Goal: Task Accomplishment & Management: Manage account settings

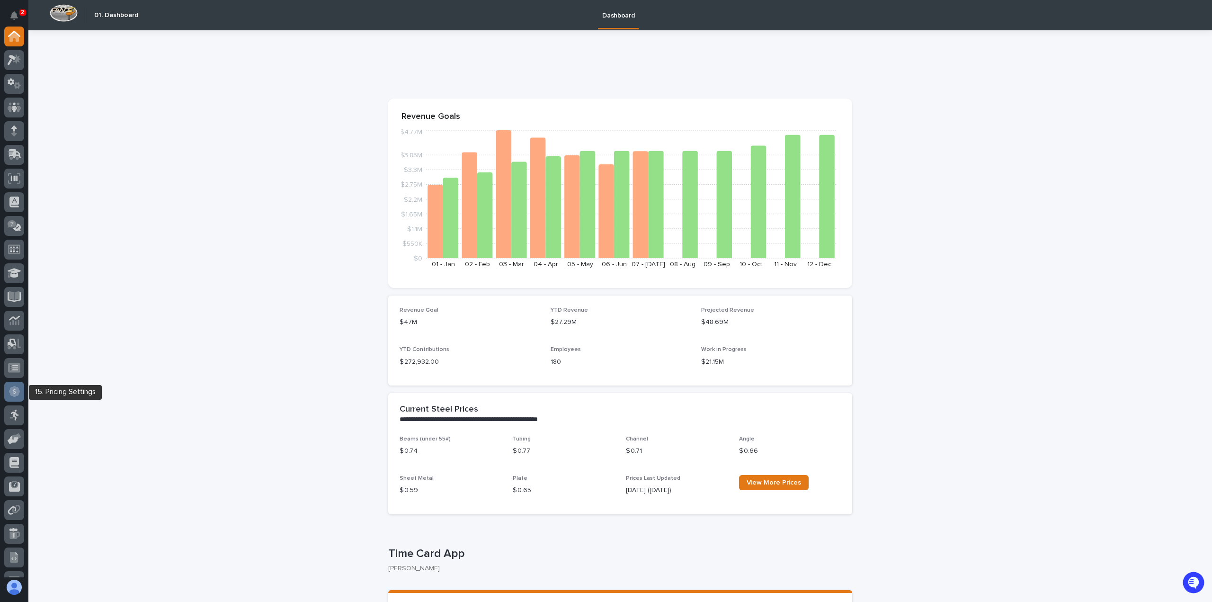
click at [14, 394] on icon at bounding box center [14, 391] width 11 height 11
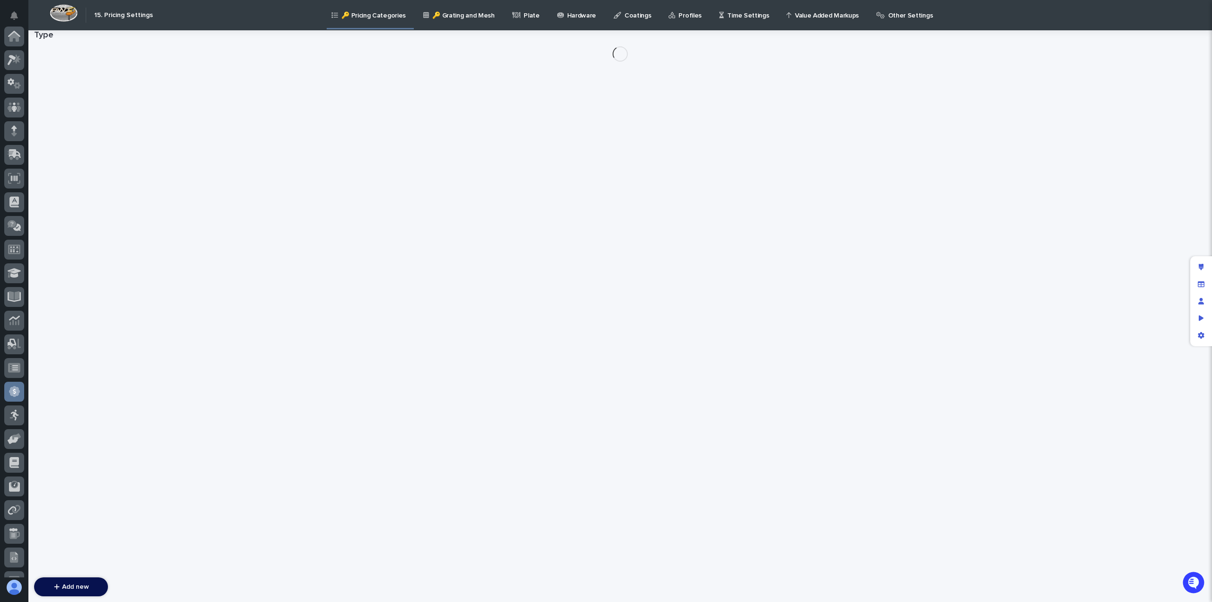
scroll to position [135, 0]
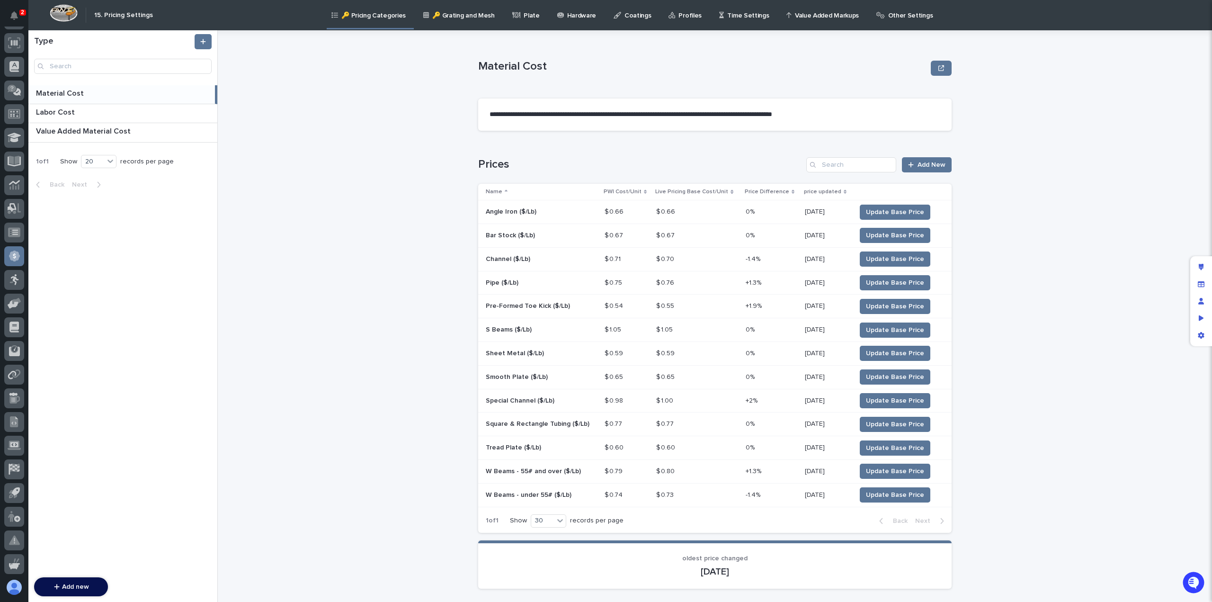
click at [875, 17] on div "Other Settings" at bounding box center [906, 10] width 62 height 20
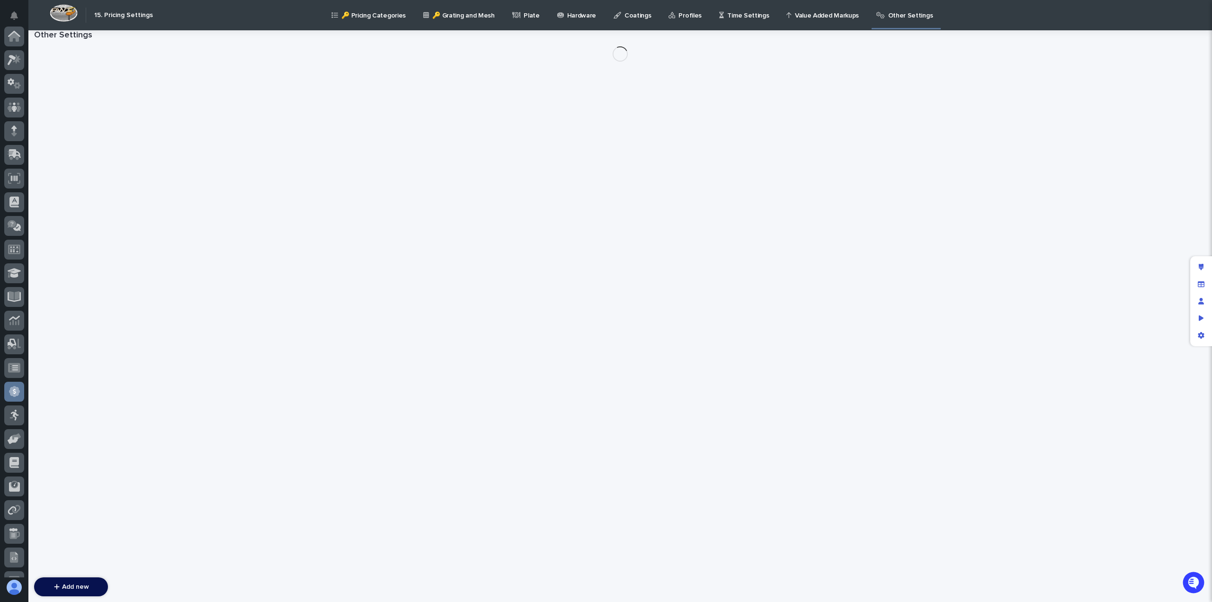
scroll to position [135, 0]
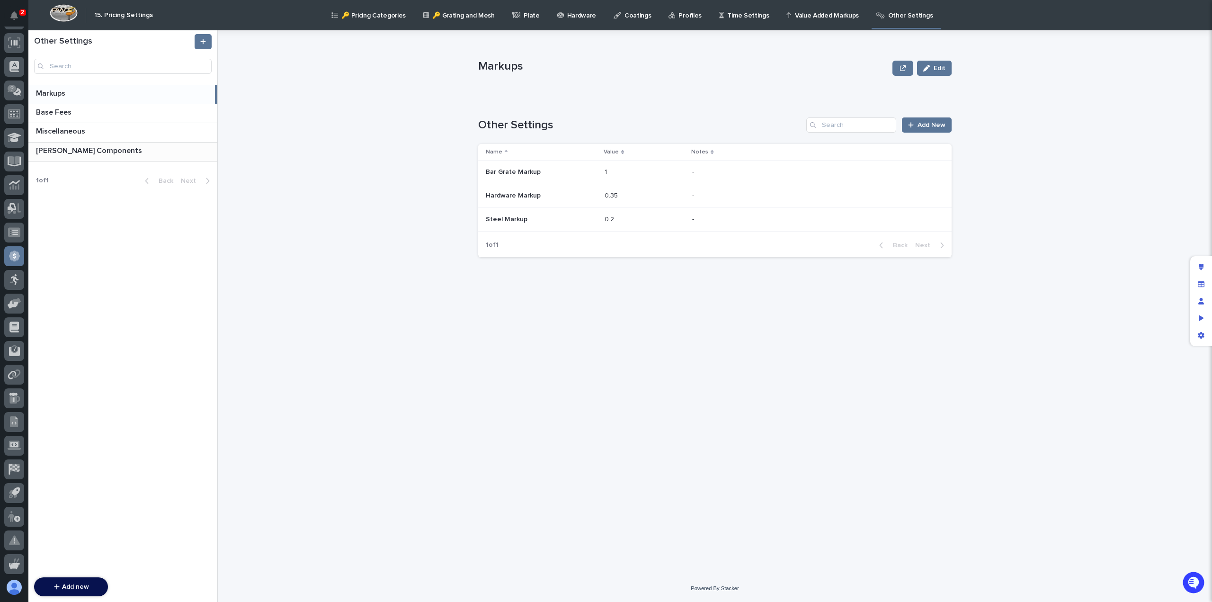
click at [53, 154] on p "[PERSON_NAME] Components" at bounding box center [90, 149] width 108 height 11
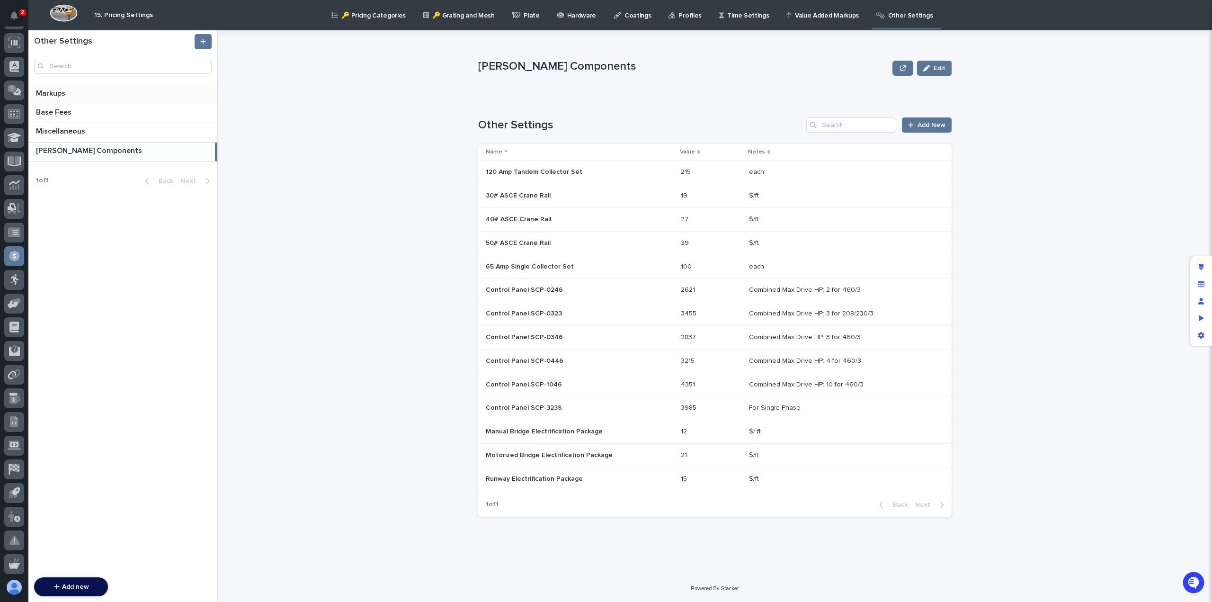
click at [60, 95] on p "Markups" at bounding box center [51, 92] width 31 height 11
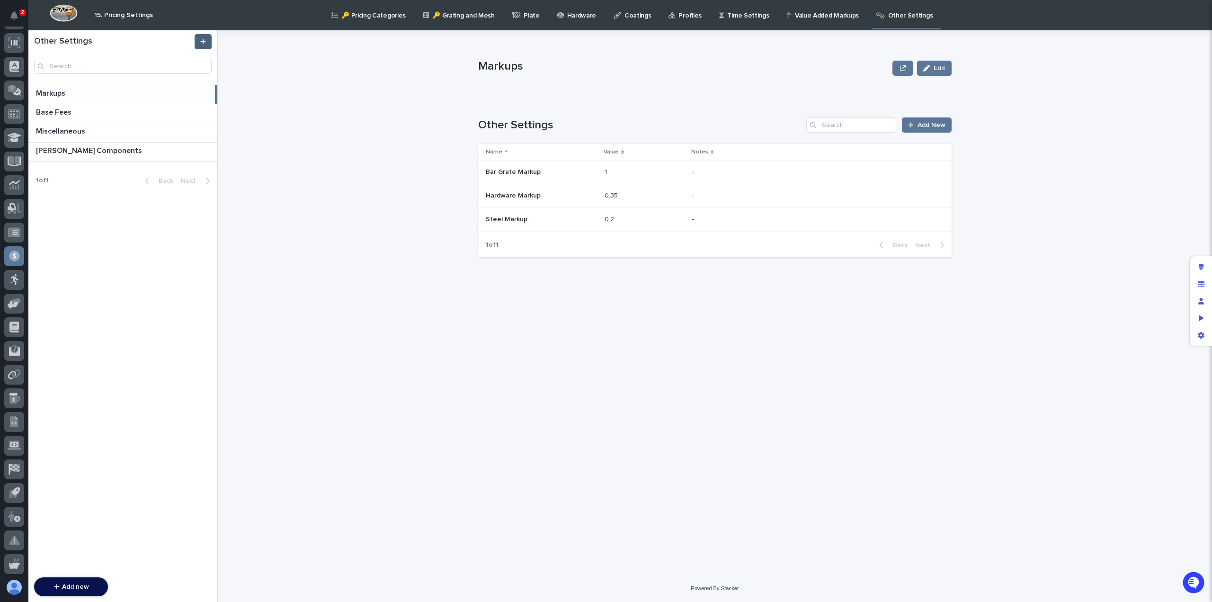
click at [205, 41] on icon at bounding box center [203, 41] width 6 height 7
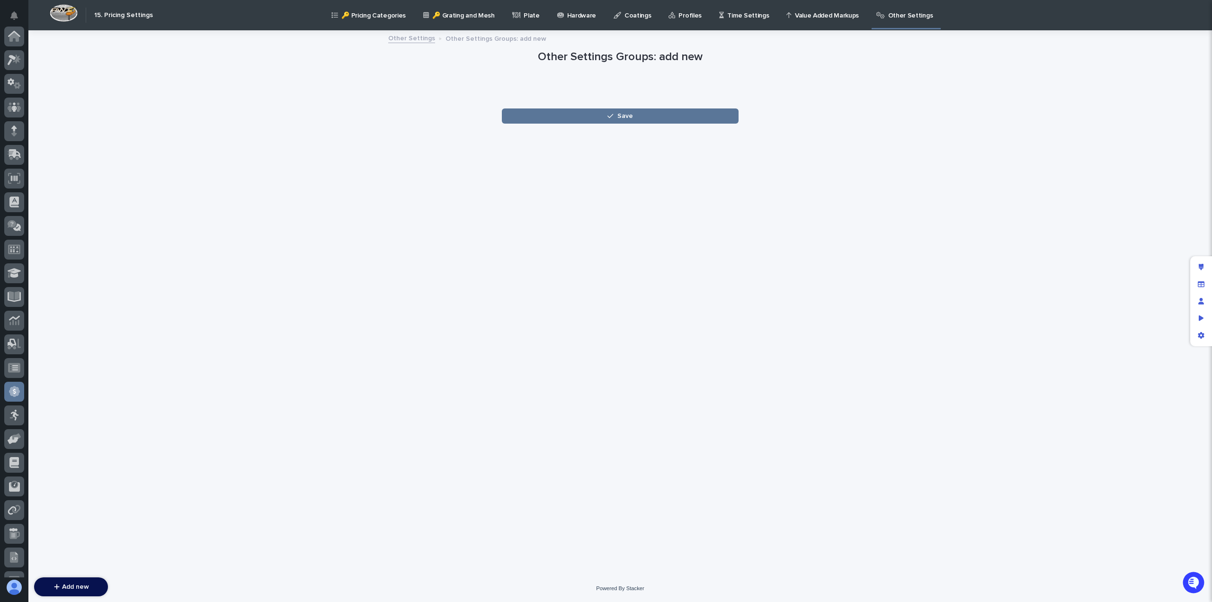
scroll to position [135, 0]
click at [586, 89] on div at bounding box center [620, 96] width 232 height 19
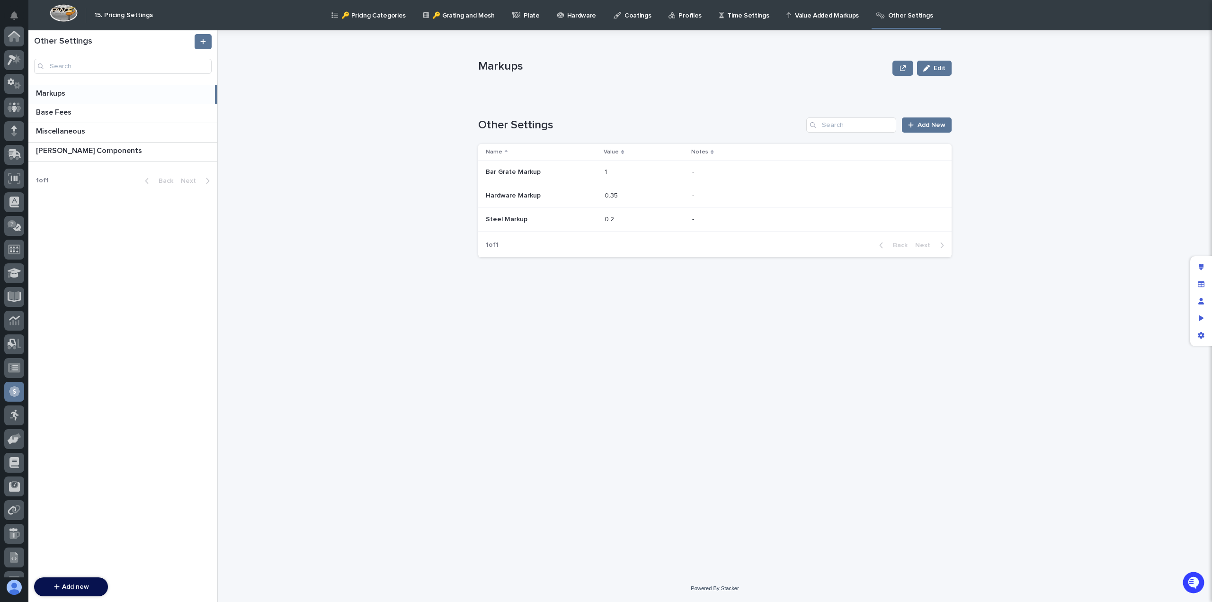
scroll to position [135, 0]
drag, startPoint x: 356, startPoint y: 155, endPoint x: 395, endPoint y: 107, distance: 62.3
click at [356, 154] on div "Markups Edit Markups Edit Sorry, there was an error saving your record. Please …" at bounding box center [720, 315] width 983 height 571
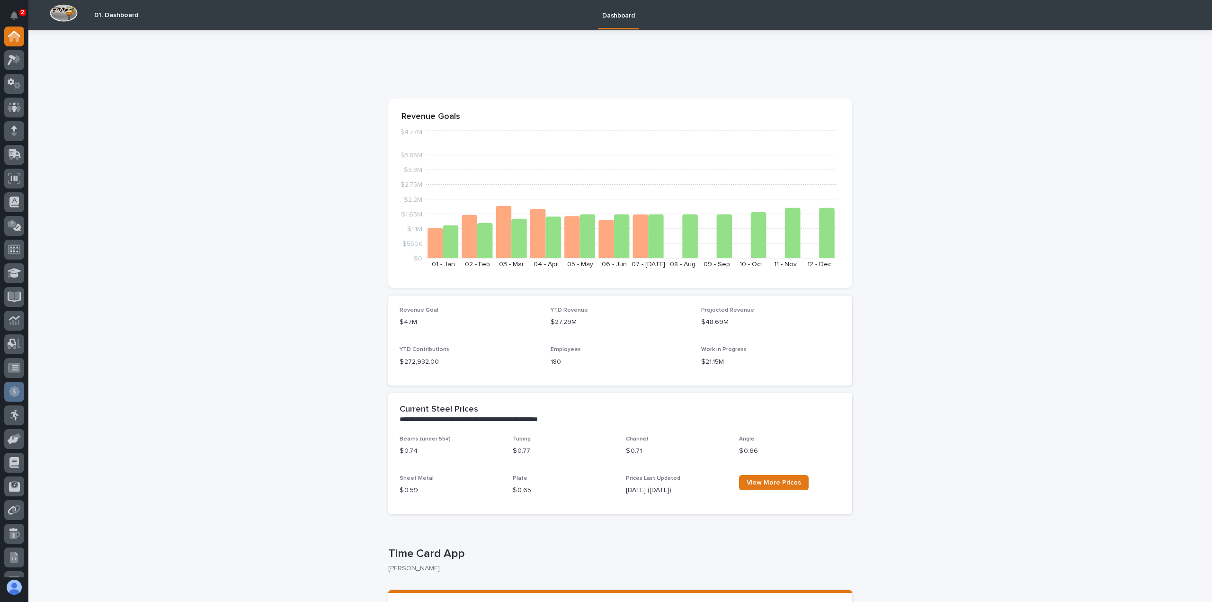
click at [6, 392] on div at bounding box center [14, 392] width 20 height 20
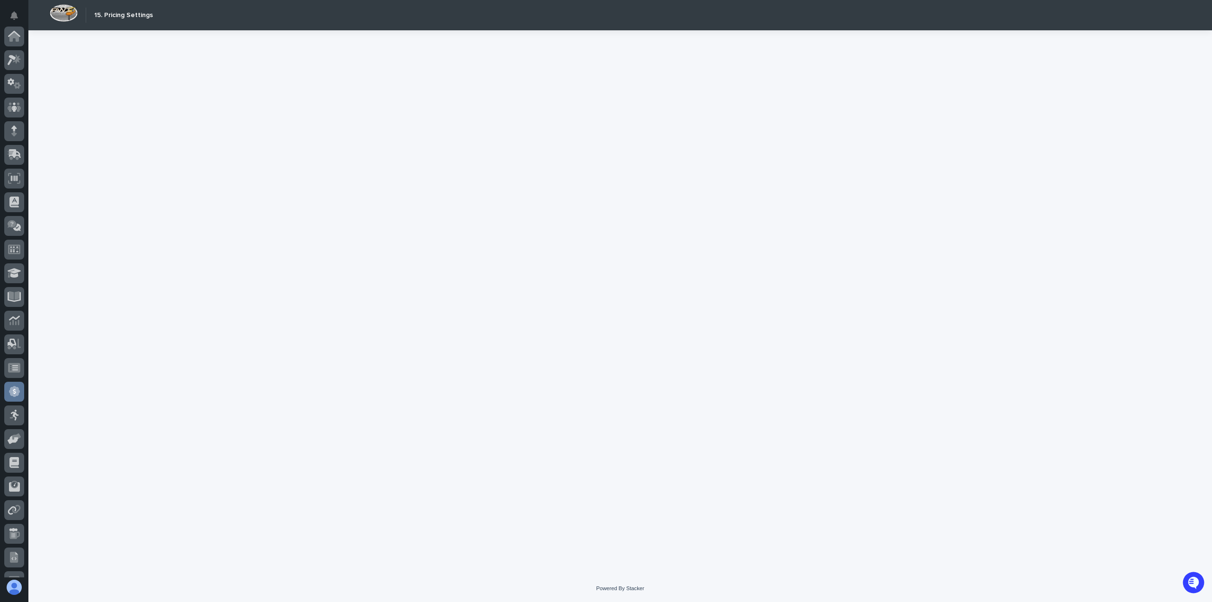
scroll to position [135, 0]
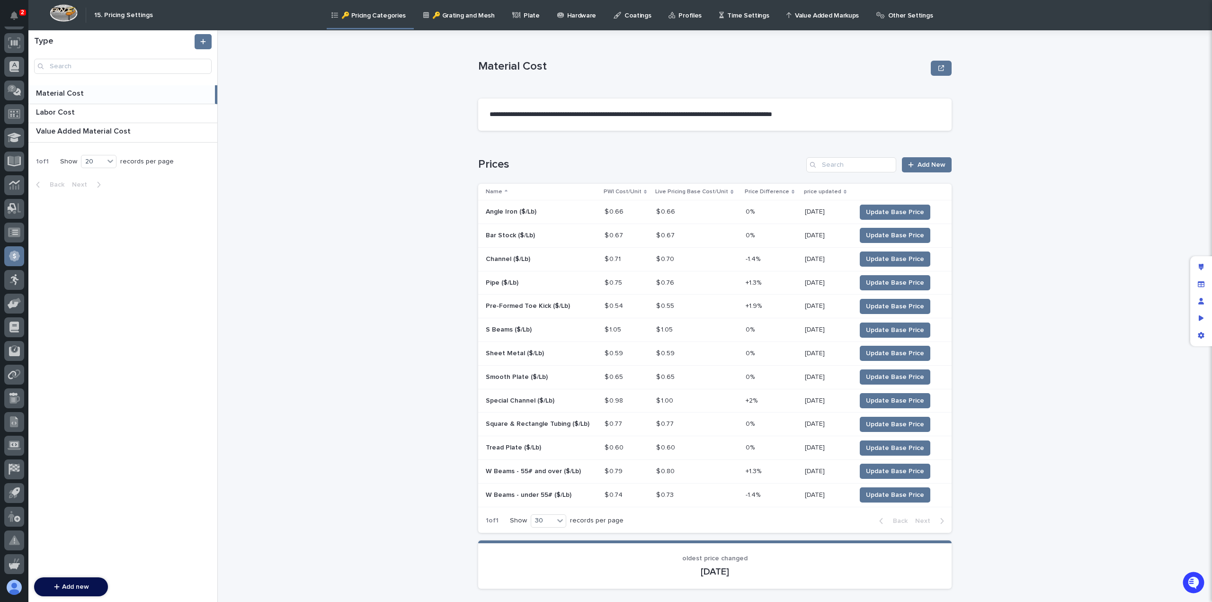
click at [888, 14] on p "Other Settings" at bounding box center [910, 10] width 45 height 20
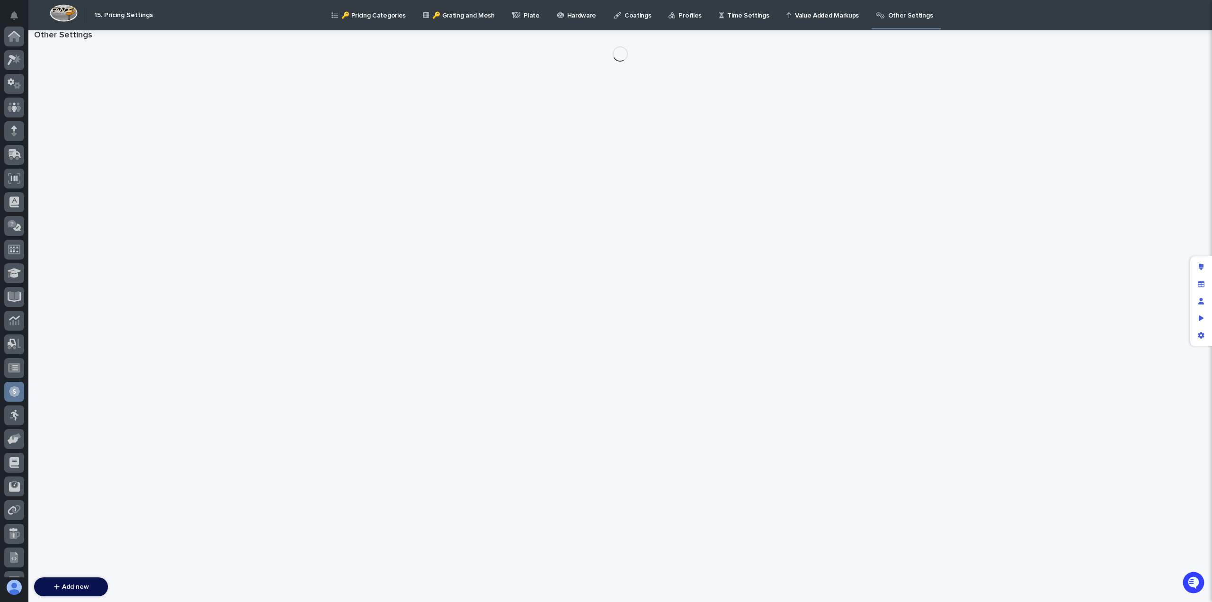
scroll to position [135, 0]
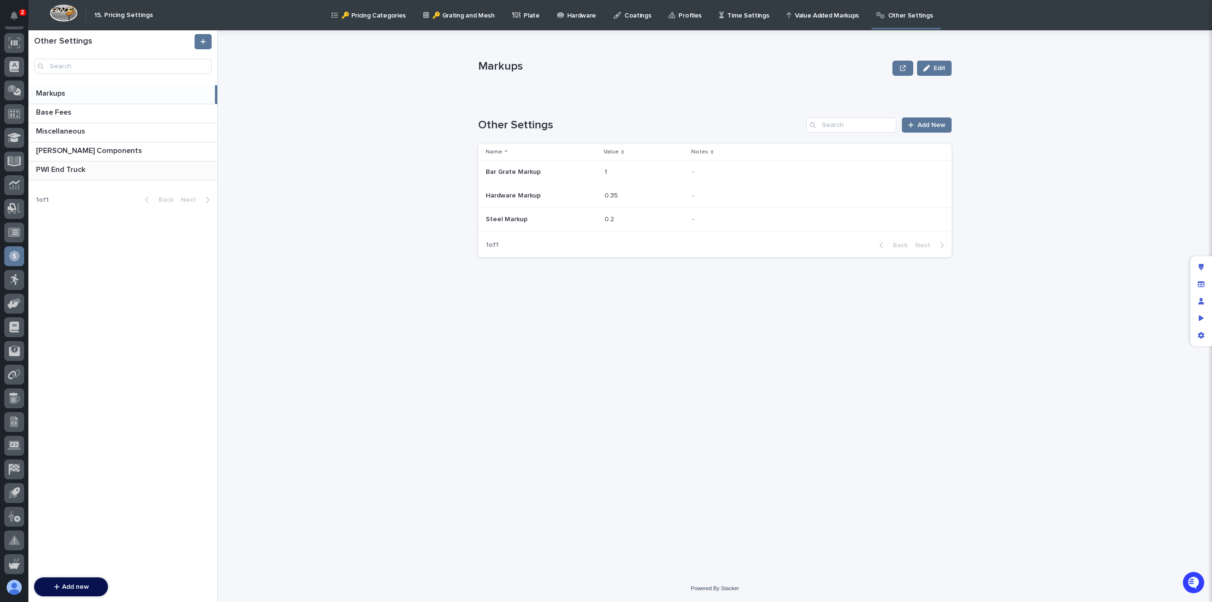
click at [65, 169] on p "PWI End Truck" at bounding box center [61, 168] width 51 height 11
click at [936, 68] on span "Edit" at bounding box center [940, 68] width 12 height 7
click at [891, 67] on span "Cancel" at bounding box center [890, 68] width 21 height 7
click at [918, 134] on div "Other Settings Add New No records" at bounding box center [714, 184] width 473 height 135
click at [924, 124] on span "Add New" at bounding box center [932, 125] width 28 height 7
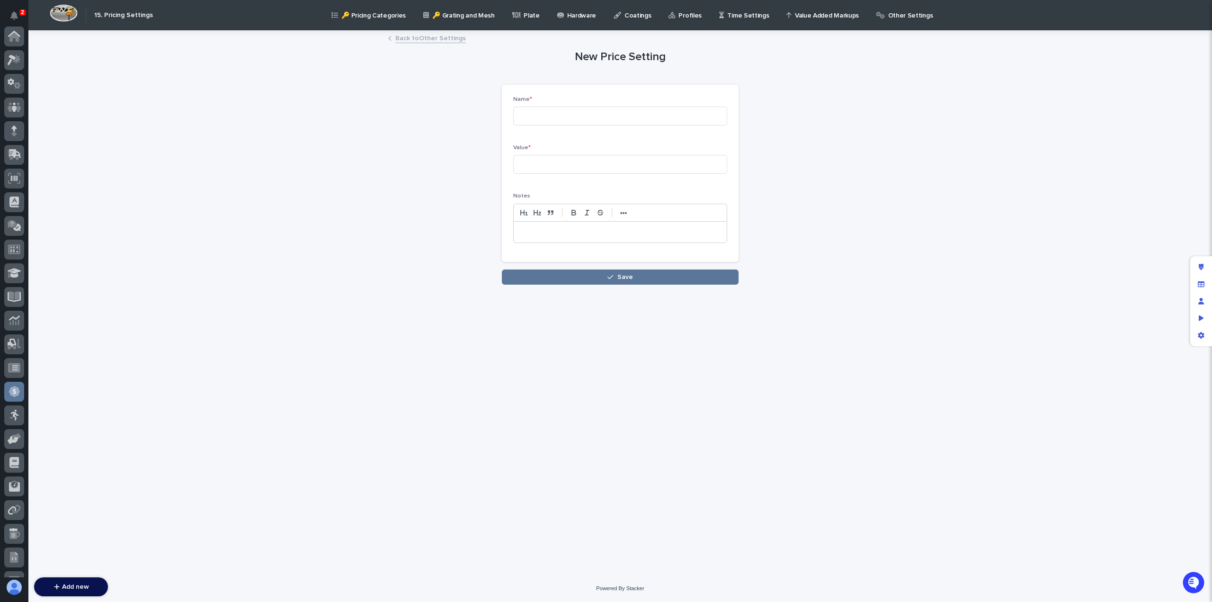
scroll to position [135, 0]
click at [568, 116] on input at bounding box center [620, 116] width 214 height 19
click at [555, 118] on input at bounding box center [620, 116] width 214 height 19
type input "PZU-4032"
click at [550, 164] on input at bounding box center [620, 164] width 214 height 19
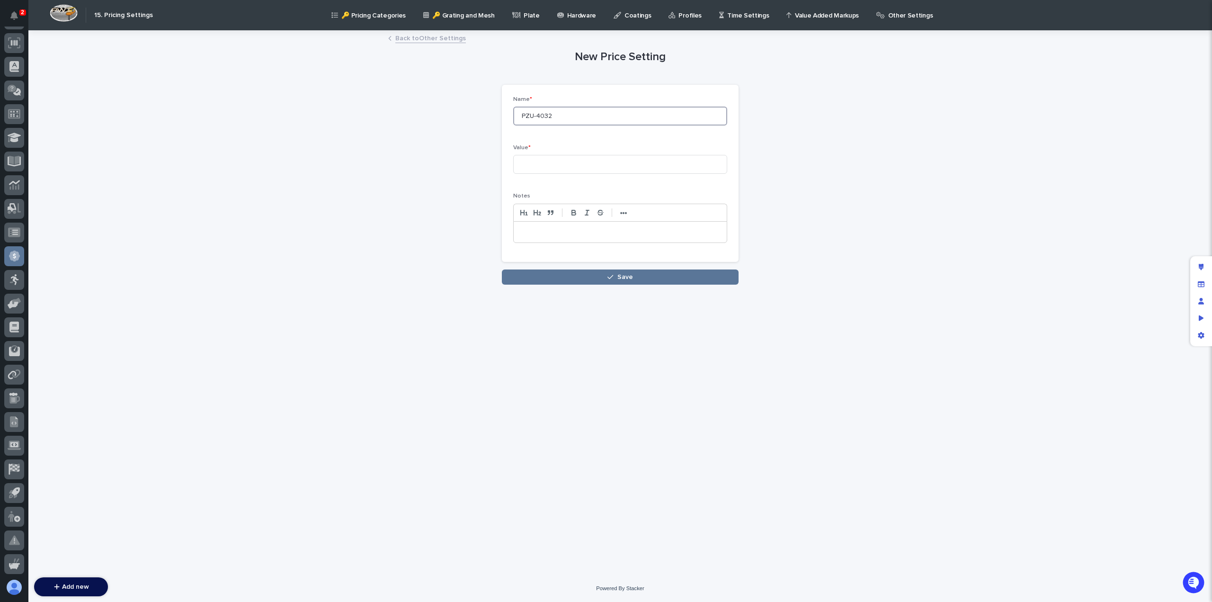
drag, startPoint x: 565, startPoint y: 115, endPoint x: 504, endPoint y: 117, distance: 61.1
click at [504, 117] on div "Name * PZU-4032 Value * Notes •••" at bounding box center [620, 173] width 237 height 177
click at [553, 161] on input at bounding box center [620, 164] width 214 height 19
type input "1859"
click at [538, 229] on p at bounding box center [620, 231] width 199 height 9
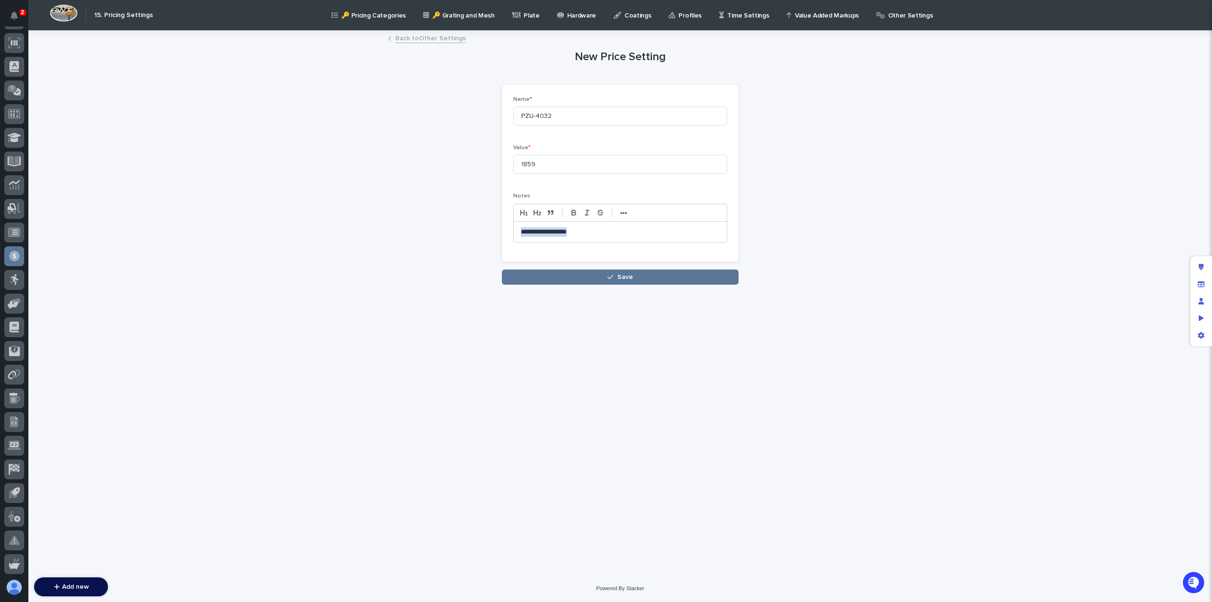
drag, startPoint x: 548, startPoint y: 235, endPoint x: 508, endPoint y: 234, distance: 40.2
click at [508, 234] on div "**********" at bounding box center [620, 173] width 237 height 177
copy p "**********"
drag, startPoint x: 558, startPoint y: 115, endPoint x: 502, endPoint y: 117, distance: 55.9
click at [502, 117] on div "**********" at bounding box center [620, 173] width 237 height 177
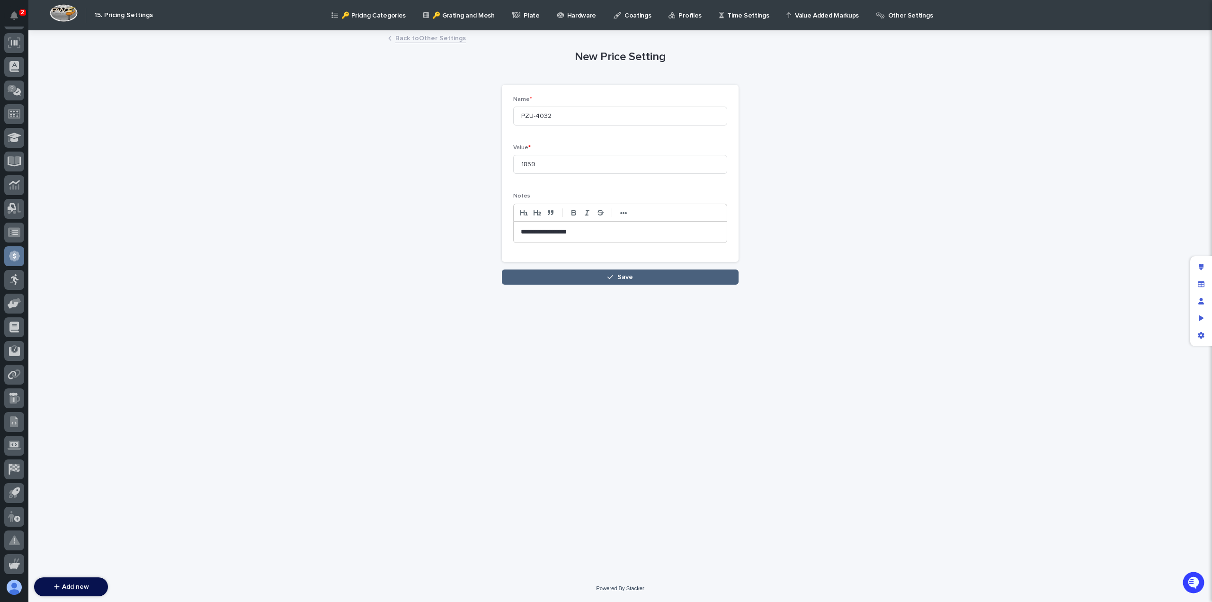
click at [562, 277] on button "Save" at bounding box center [620, 276] width 237 height 15
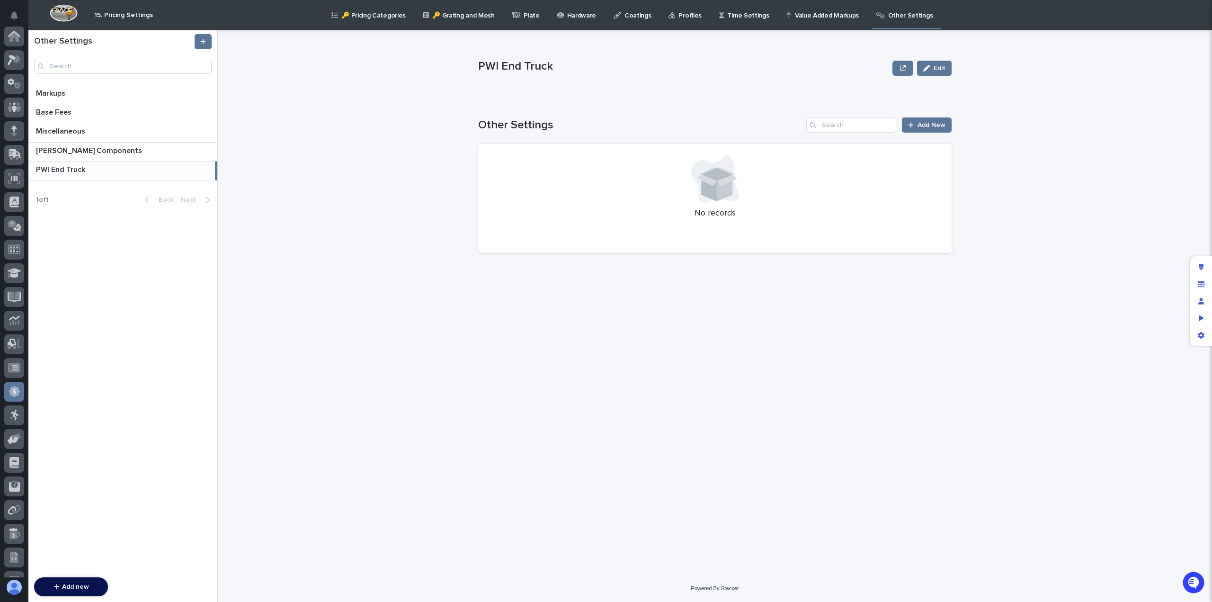
scroll to position [135, 0]
click at [116, 165] on p at bounding box center [123, 169] width 175 height 9
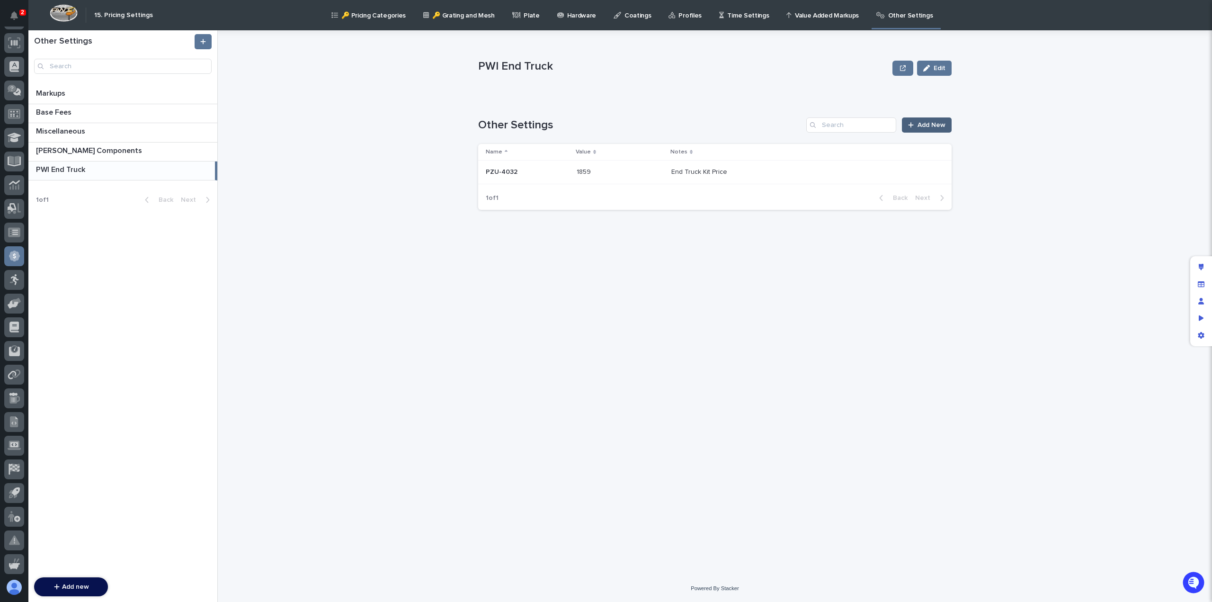
click at [923, 124] on span "Add New" at bounding box center [932, 125] width 28 height 7
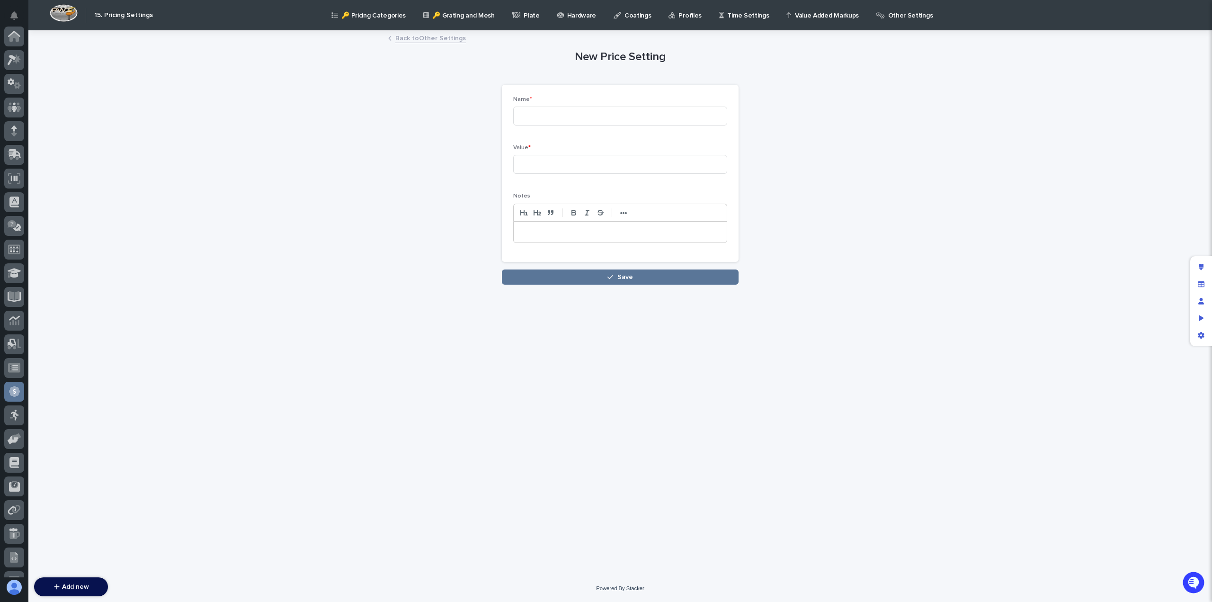
scroll to position [135, 0]
click at [544, 113] on input at bounding box center [620, 116] width 214 height 19
paste input "PZU-4032"
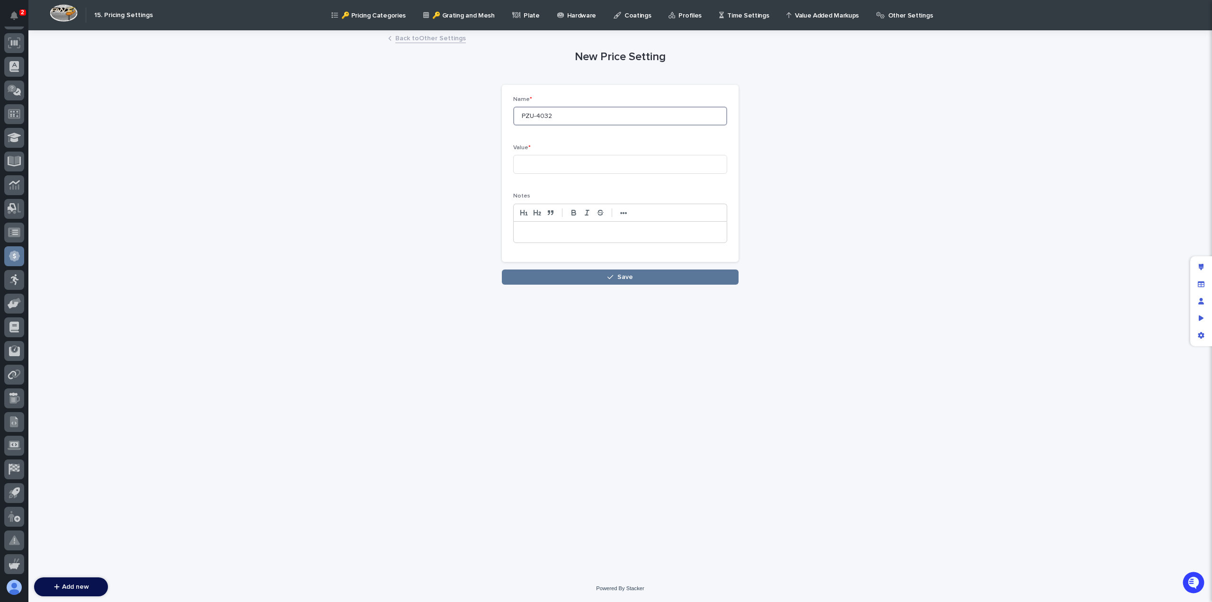
click at [548, 116] on input "PZU-4032" at bounding box center [620, 116] width 214 height 19
type input "PZU-4042"
click at [532, 163] on input at bounding box center [620, 164] width 214 height 19
type input "1859"
click at [544, 233] on p at bounding box center [620, 231] width 199 height 9
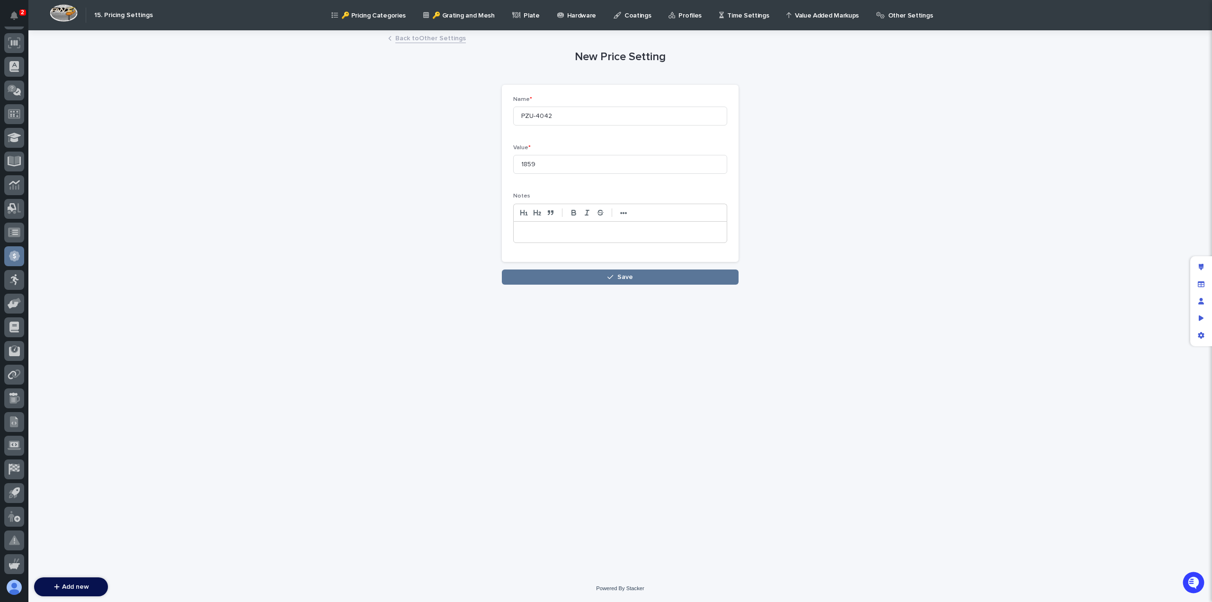
scroll to position [0, 0]
click at [579, 274] on button "Save" at bounding box center [620, 276] width 237 height 15
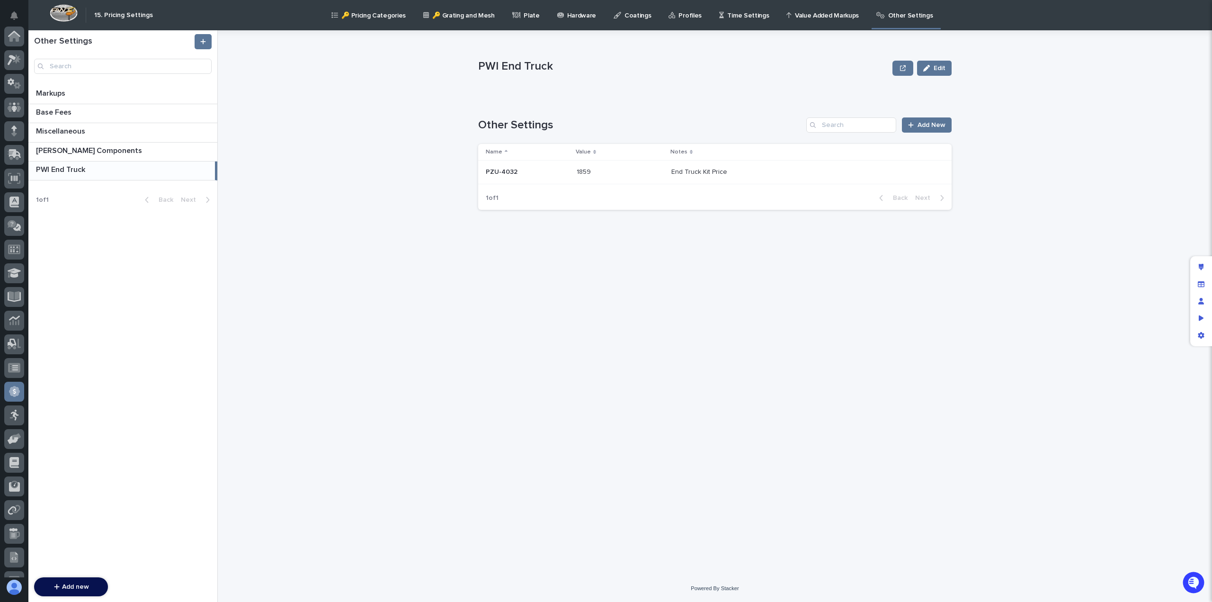
scroll to position [135, 0]
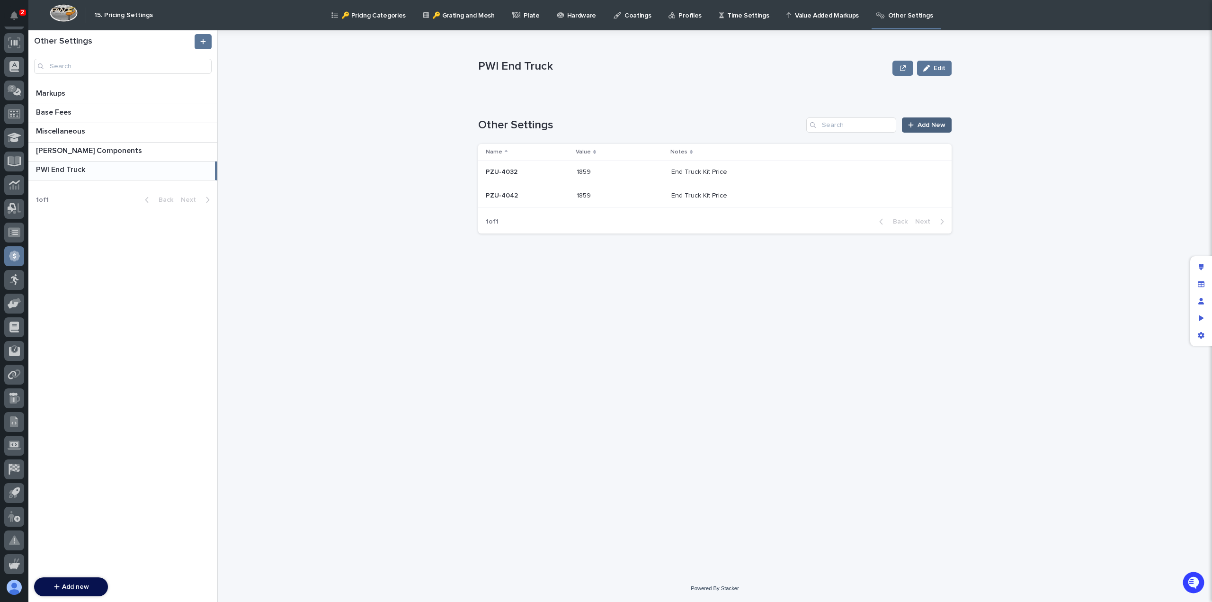
click at [930, 127] on span "Add New" at bounding box center [932, 125] width 28 height 7
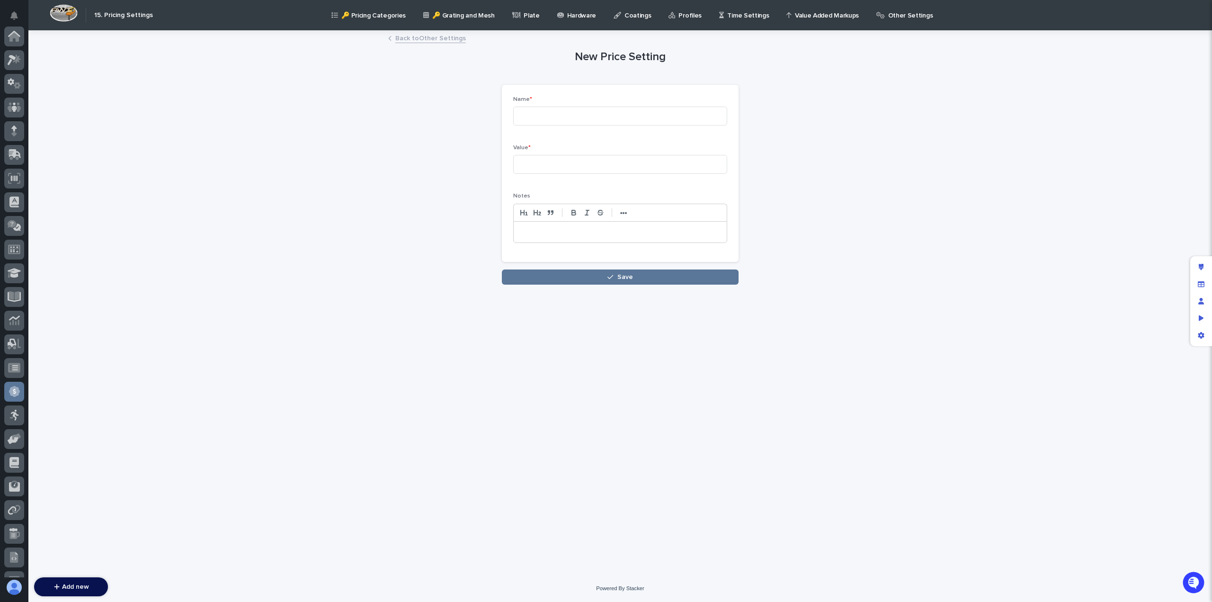
scroll to position [135, 0]
click at [587, 118] on input at bounding box center [620, 116] width 214 height 19
paste input "End Truck Kit Price"
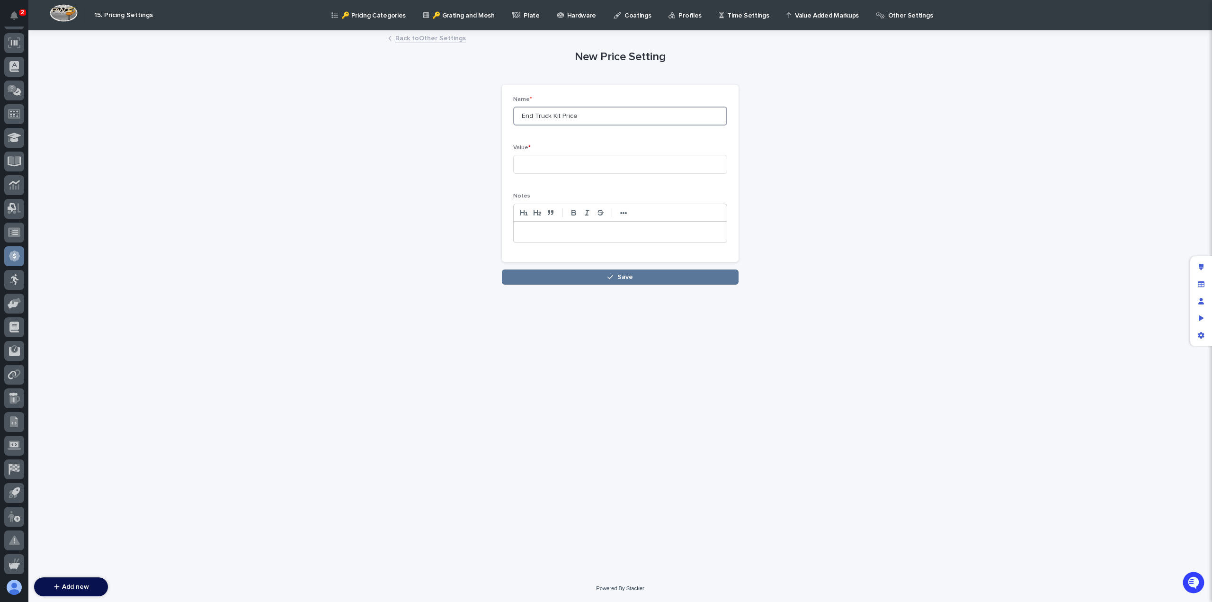
drag, startPoint x: 593, startPoint y: 110, endPoint x: 475, endPoint y: 115, distance: 117.5
click at [475, 115] on div "New Price Setting Loading... Saving… Loading... Saving… Loading... Saving… Name…" at bounding box center [620, 157] width 464 height 253
click at [537, 229] on p at bounding box center [620, 231] width 199 height 9
drag, startPoint x: 607, startPoint y: 115, endPoint x: 478, endPoint y: 119, distance: 129.3
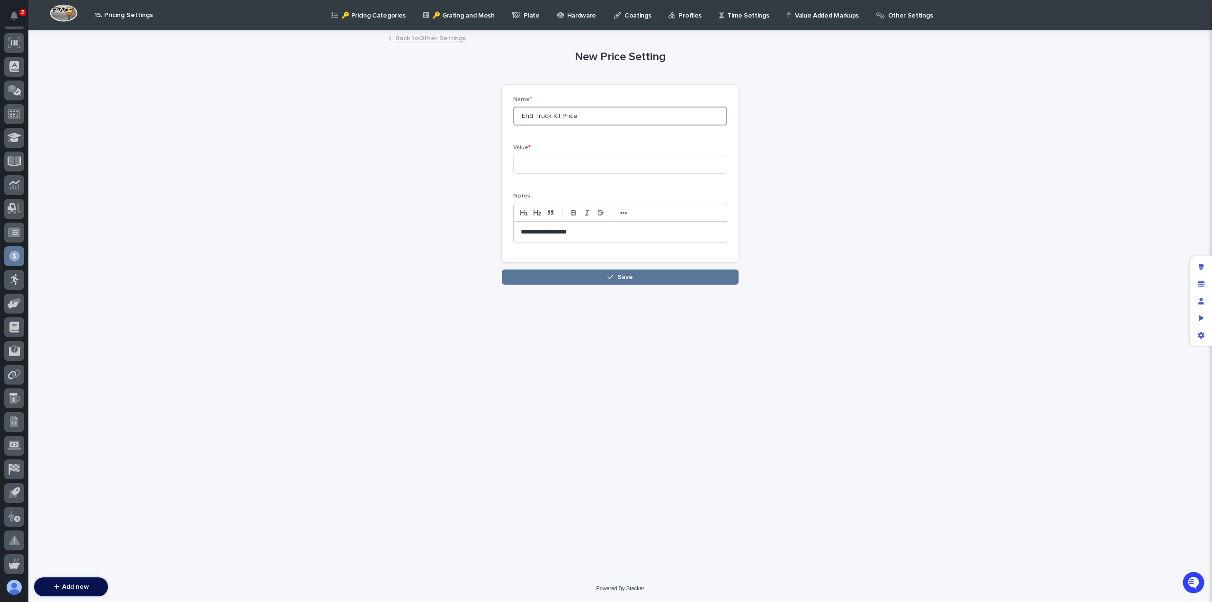
click at [478, 119] on div "**********" at bounding box center [620, 157] width 464 height 253
paste input "PZU-4032"
click at [541, 115] on input "PZU-4032" at bounding box center [620, 116] width 214 height 19
type input "PZU-6048"
click at [547, 166] on input at bounding box center [620, 164] width 214 height 19
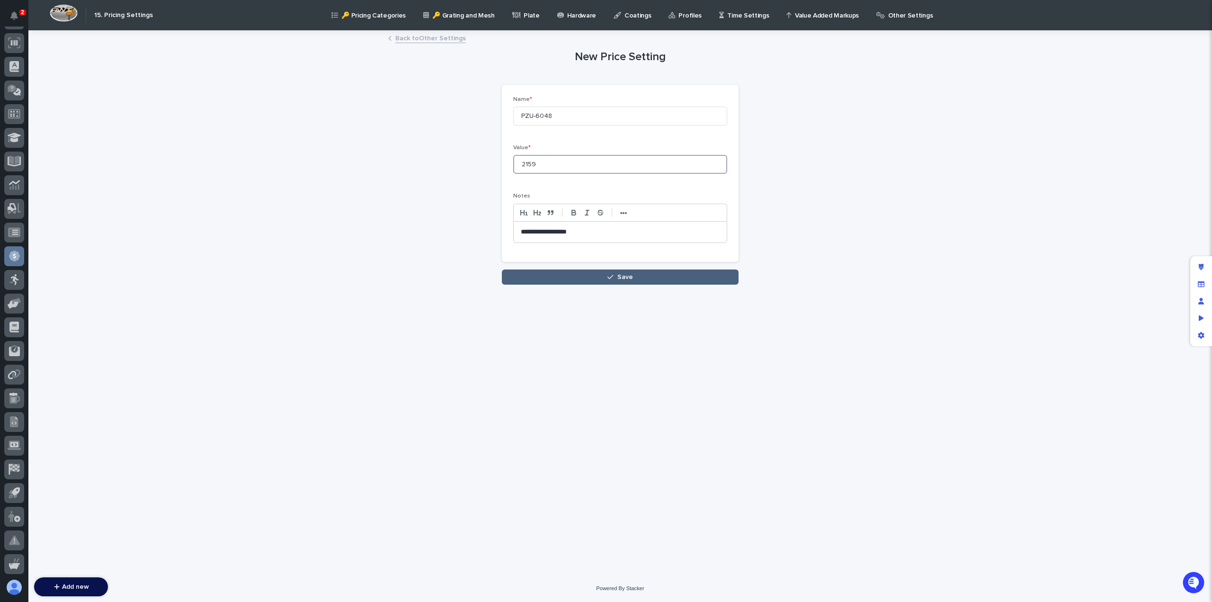
type input "2159"
click at [574, 281] on button "Save" at bounding box center [620, 276] width 237 height 15
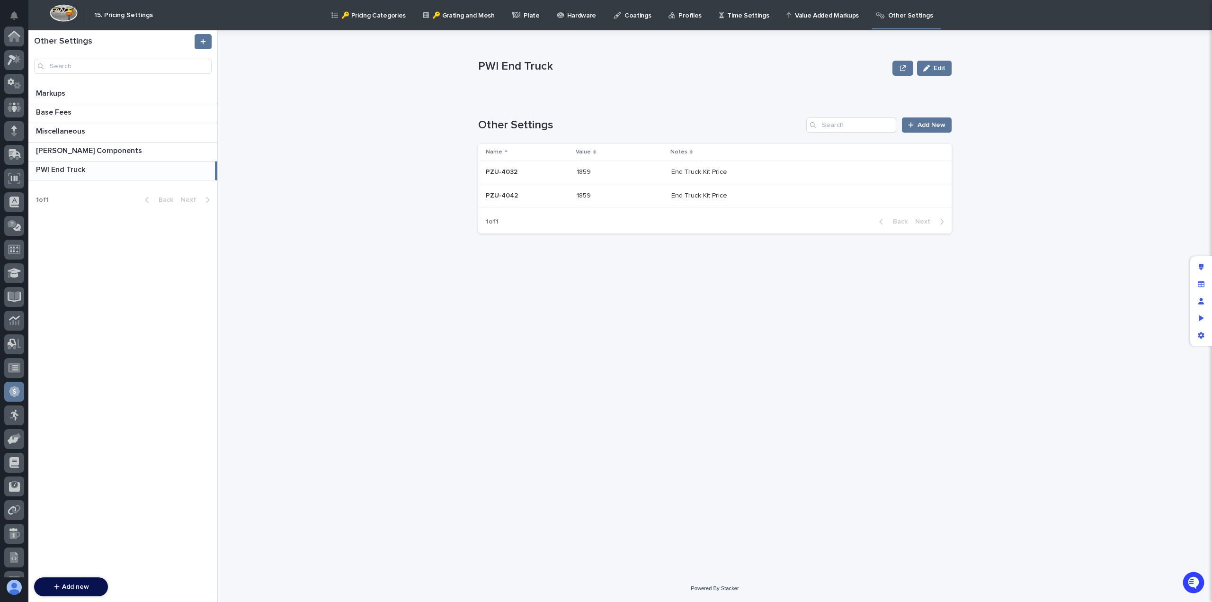
scroll to position [135, 0]
click at [920, 125] on span "Add New" at bounding box center [932, 125] width 28 height 7
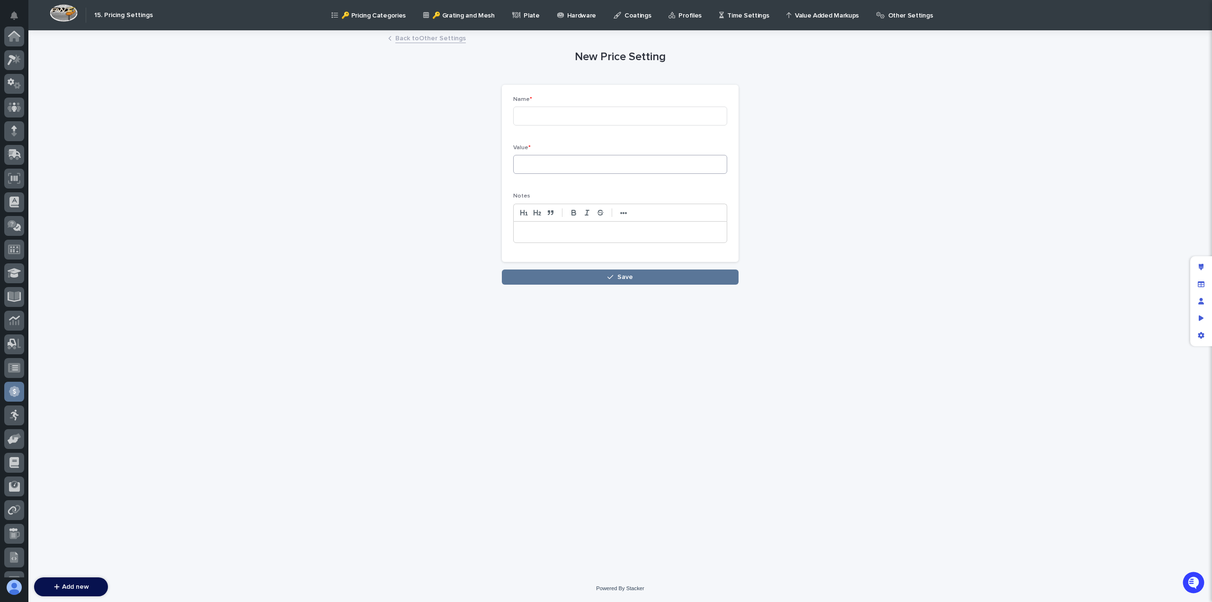
scroll to position [135, 0]
click at [539, 115] on input at bounding box center [620, 116] width 214 height 19
paste input "PZU-4032"
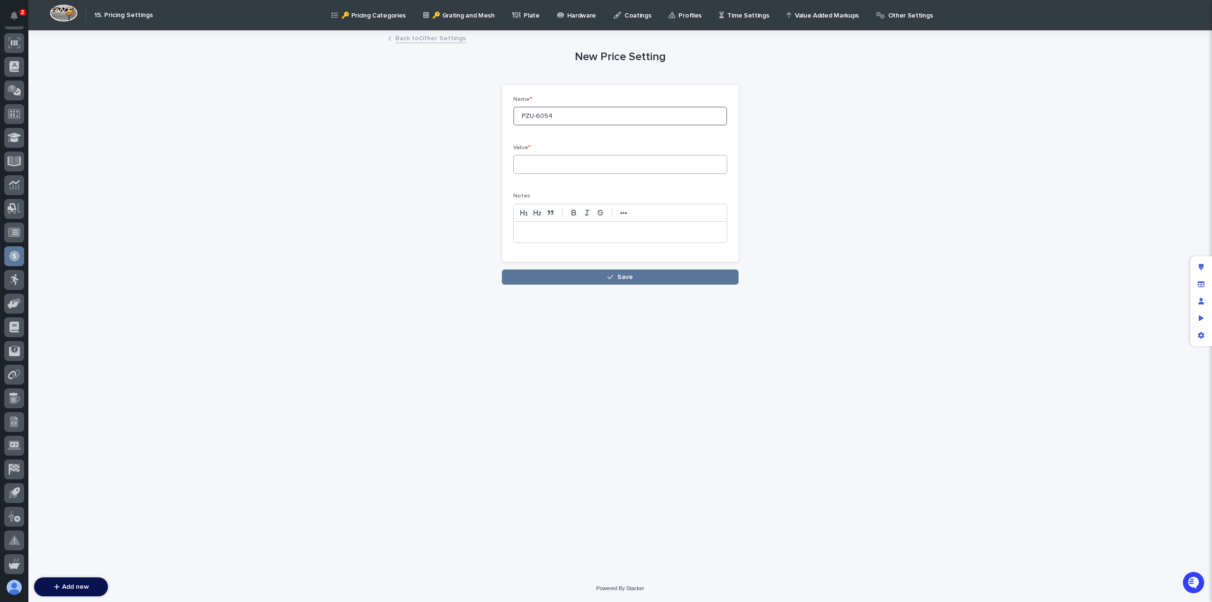
type input "PZU-6054"
click at [537, 165] on input at bounding box center [620, 164] width 214 height 19
type input "2159"
click at [529, 232] on p at bounding box center [620, 231] width 199 height 9
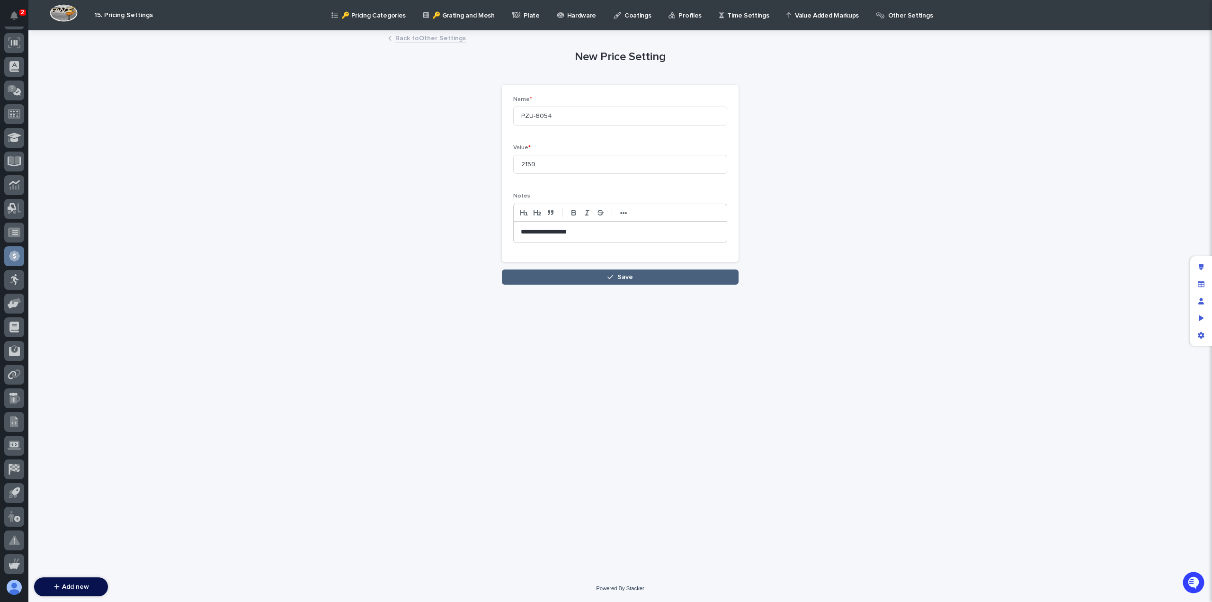
click at [597, 278] on button "Save" at bounding box center [620, 276] width 237 height 15
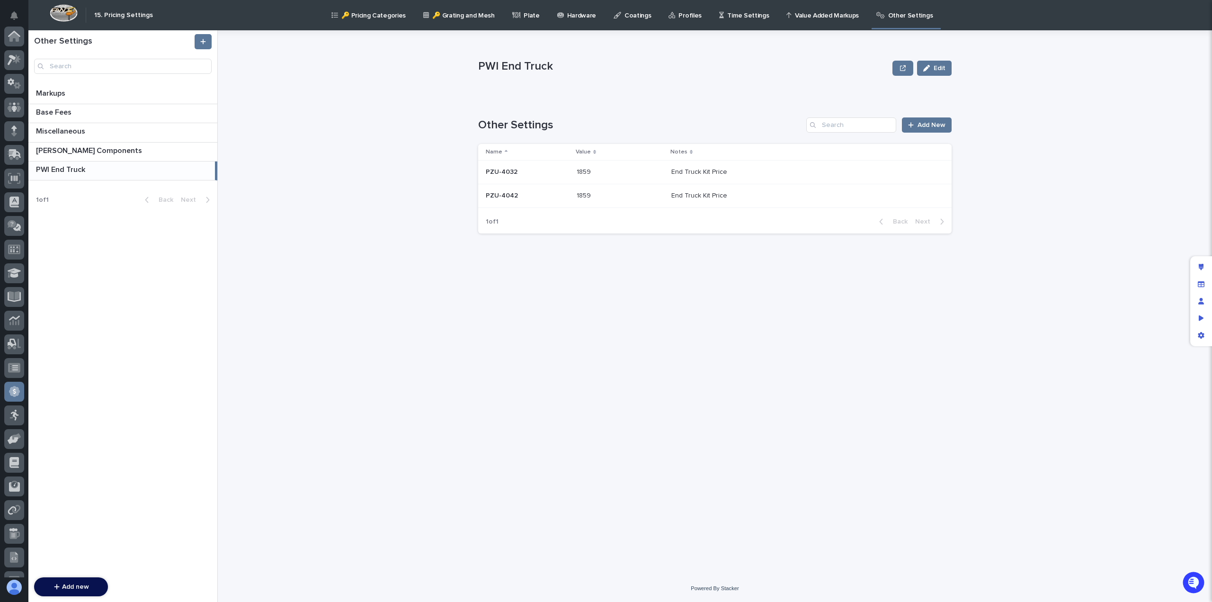
scroll to position [135, 0]
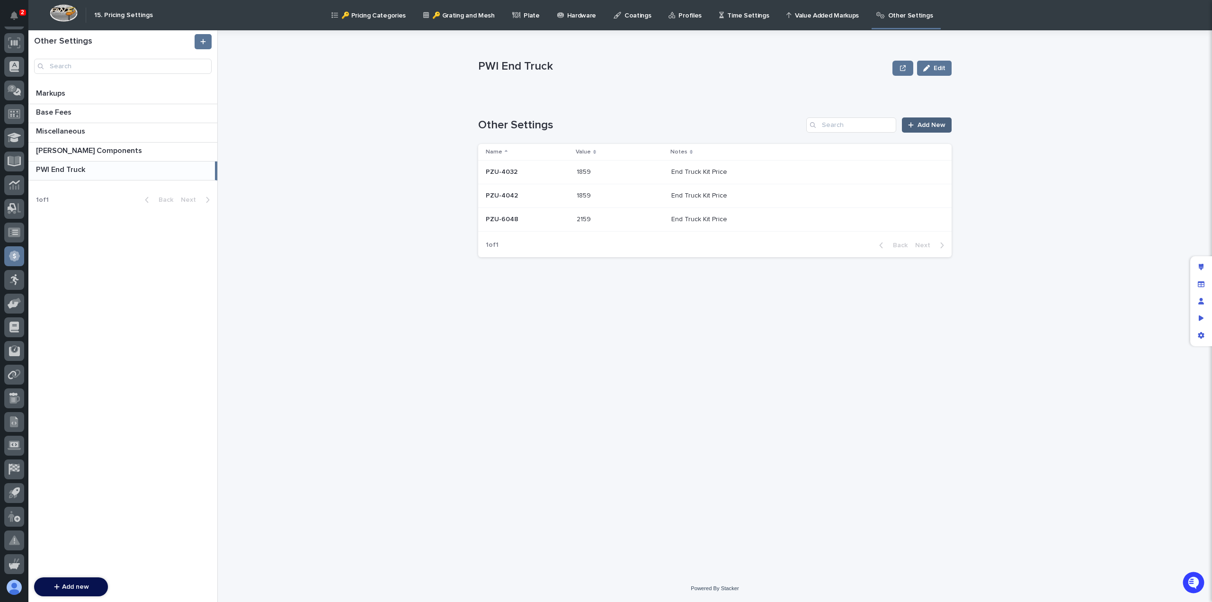
click at [917, 127] on div at bounding box center [912, 125] width 9 height 7
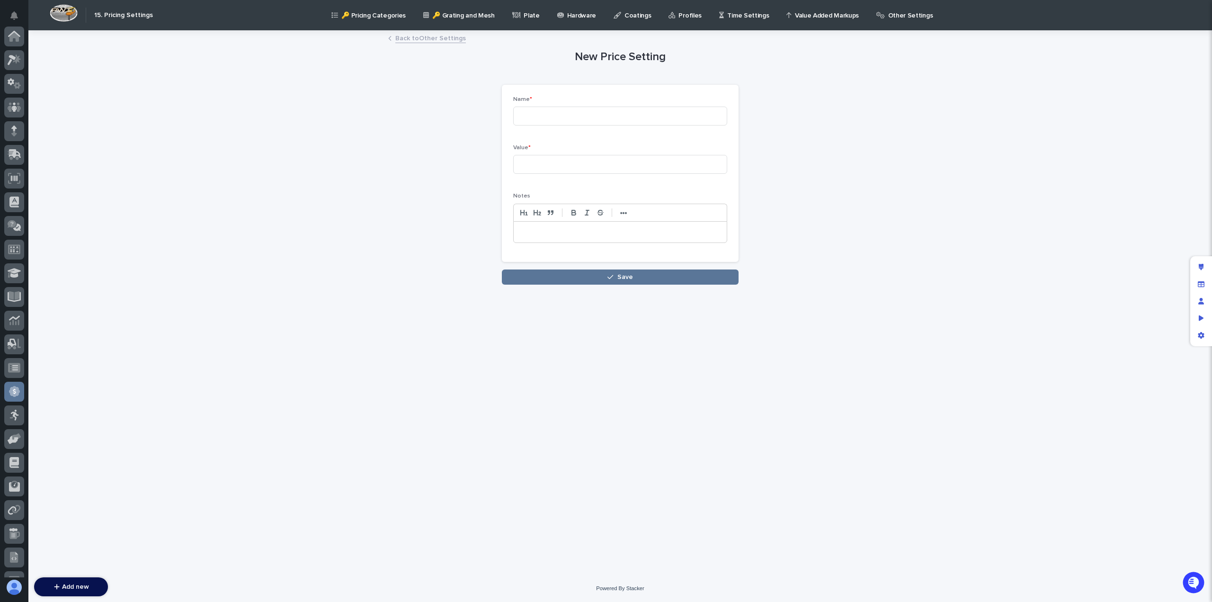
scroll to position [135, 0]
click at [555, 108] on input at bounding box center [620, 116] width 214 height 19
click at [540, 229] on p at bounding box center [620, 231] width 199 height 9
click at [535, 109] on input at bounding box center [620, 116] width 214 height 19
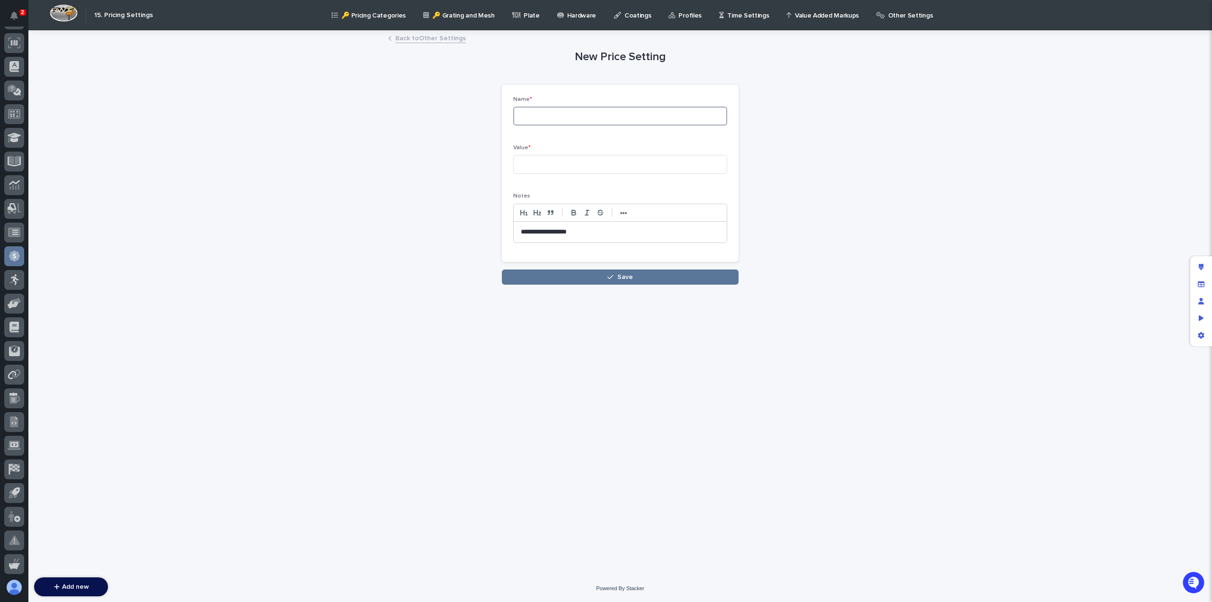
paste input "PZU-4032"
click at [556, 117] on input "PZU-4032" at bounding box center [620, 116] width 214 height 19
type input "PZU-6060"
click at [545, 171] on input at bounding box center [620, 164] width 214 height 19
type input "2159"
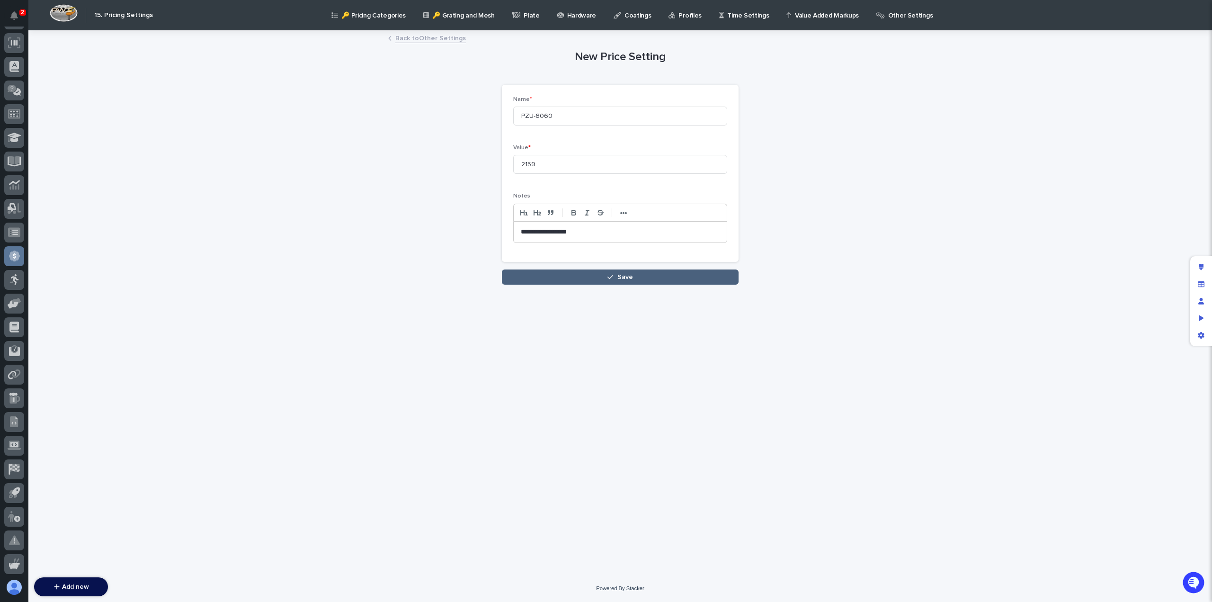
click at [625, 274] on span "Save" at bounding box center [625, 277] width 16 height 7
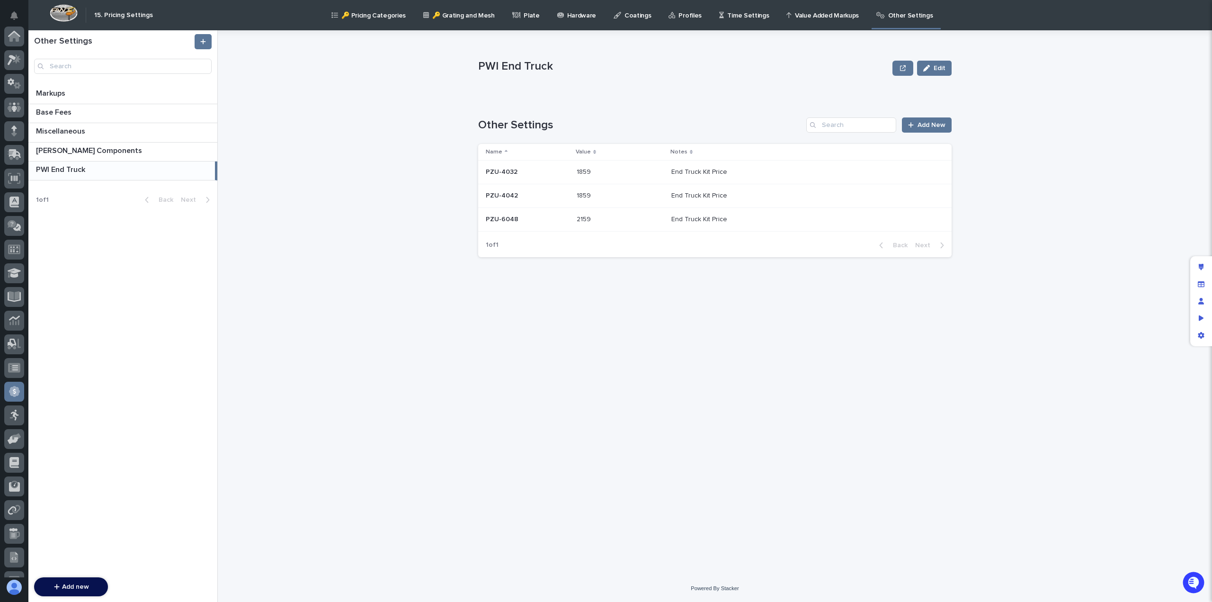
scroll to position [135, 0]
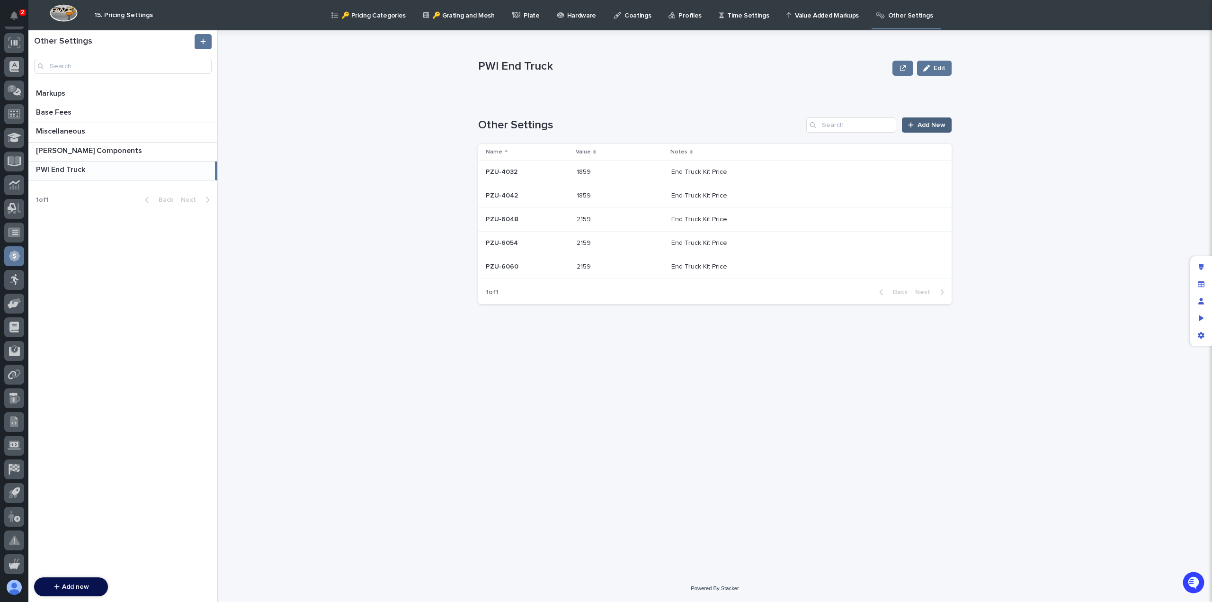
click at [926, 124] on span "Add New" at bounding box center [932, 125] width 28 height 7
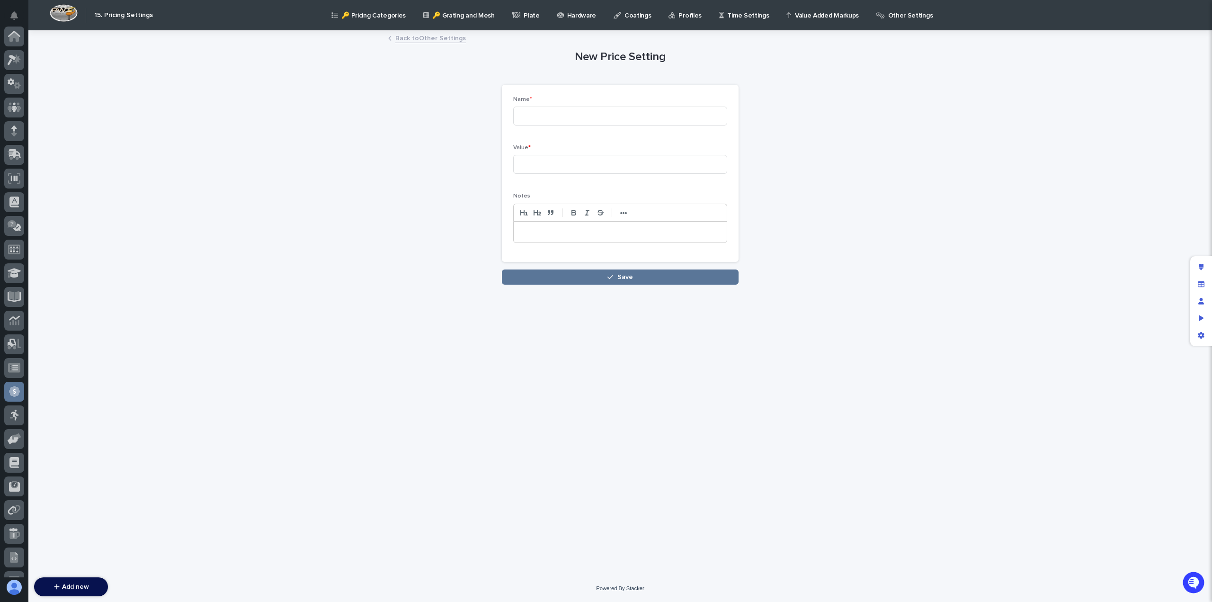
scroll to position [135, 0]
click at [562, 120] on input at bounding box center [620, 116] width 214 height 19
paste input "PZU-4032"
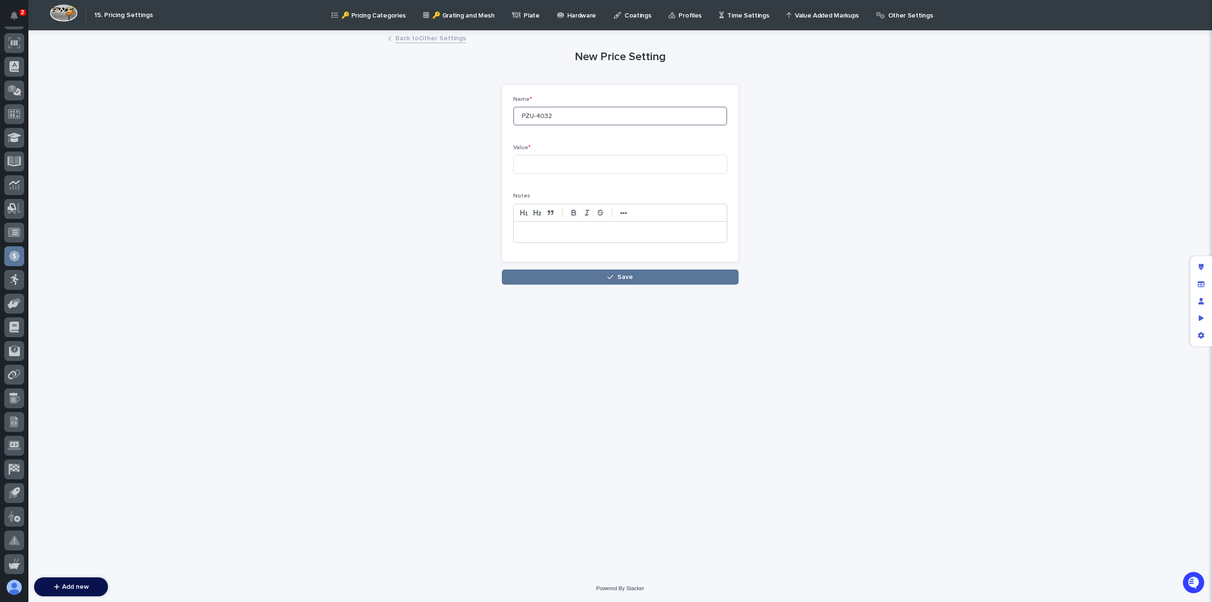
click at [534, 115] on input "PZU-4032" at bounding box center [620, 116] width 214 height 19
type input "PZT-4032"
click at [547, 163] on input at bounding box center [620, 164] width 214 height 19
type input "1859"
click at [550, 234] on p at bounding box center [620, 231] width 199 height 9
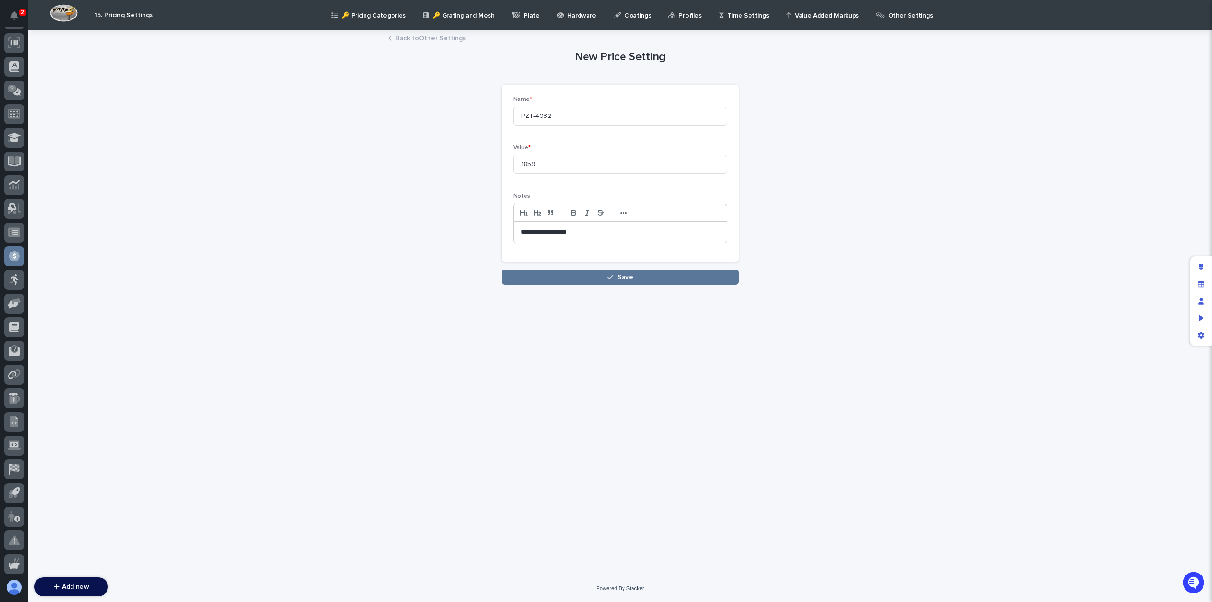
scroll to position [0, 0]
drag, startPoint x: 559, startPoint y: 121, endPoint x: 502, endPoint y: 117, distance: 57.0
click at [502, 117] on div "**********" at bounding box center [620, 173] width 237 height 177
click at [570, 274] on button "Save" at bounding box center [620, 276] width 237 height 15
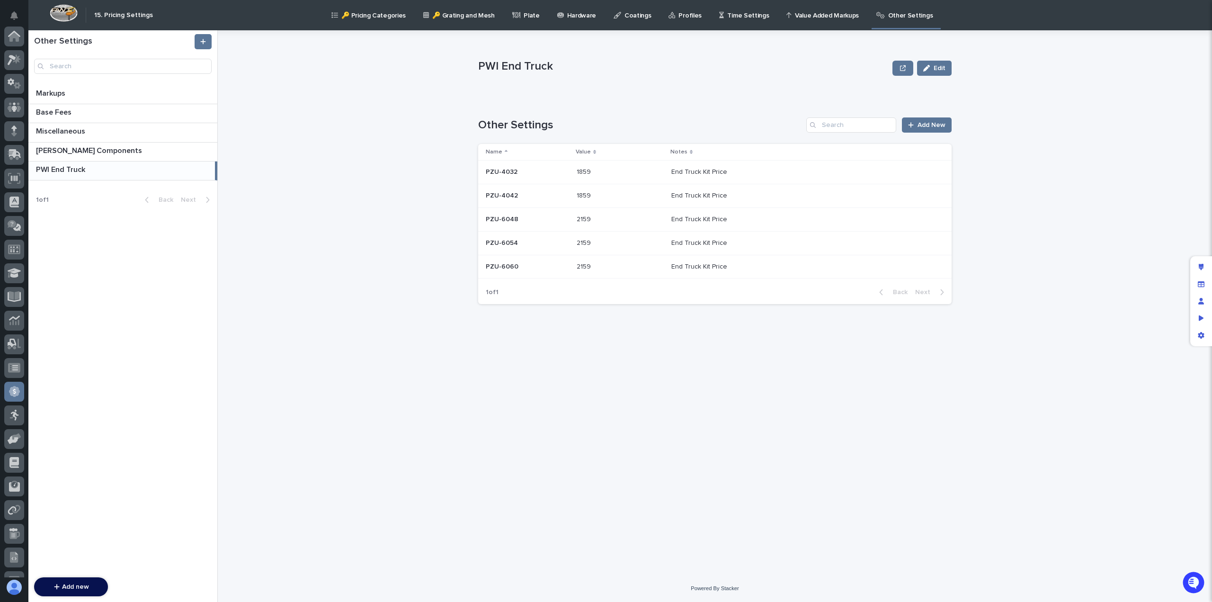
scroll to position [135, 0]
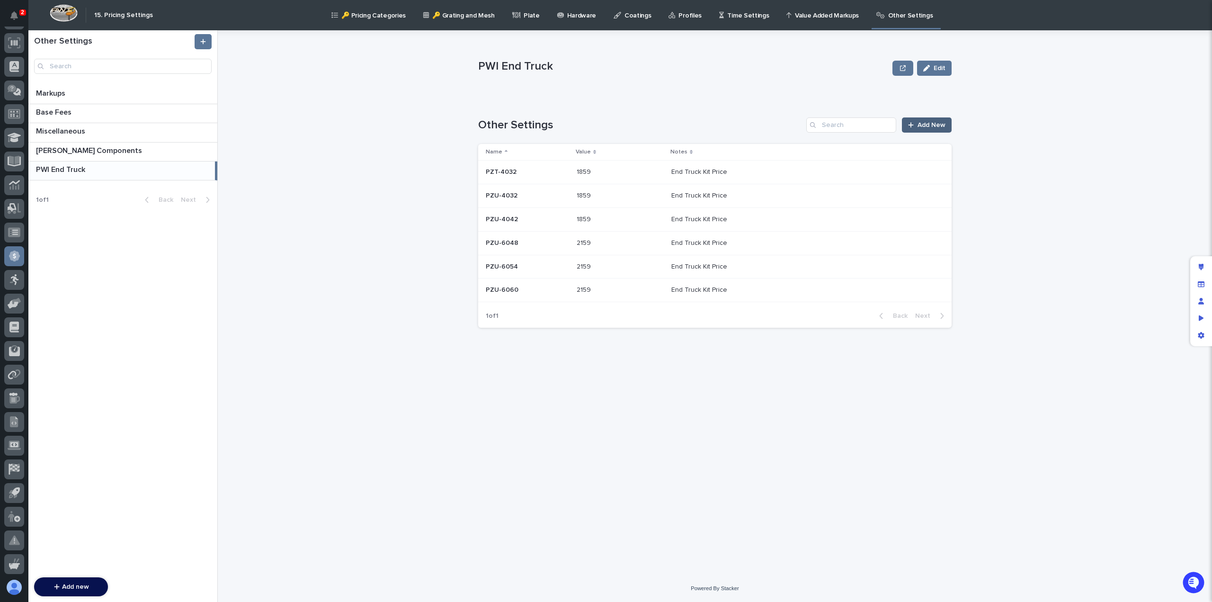
click at [932, 127] on span "Add New" at bounding box center [932, 125] width 28 height 7
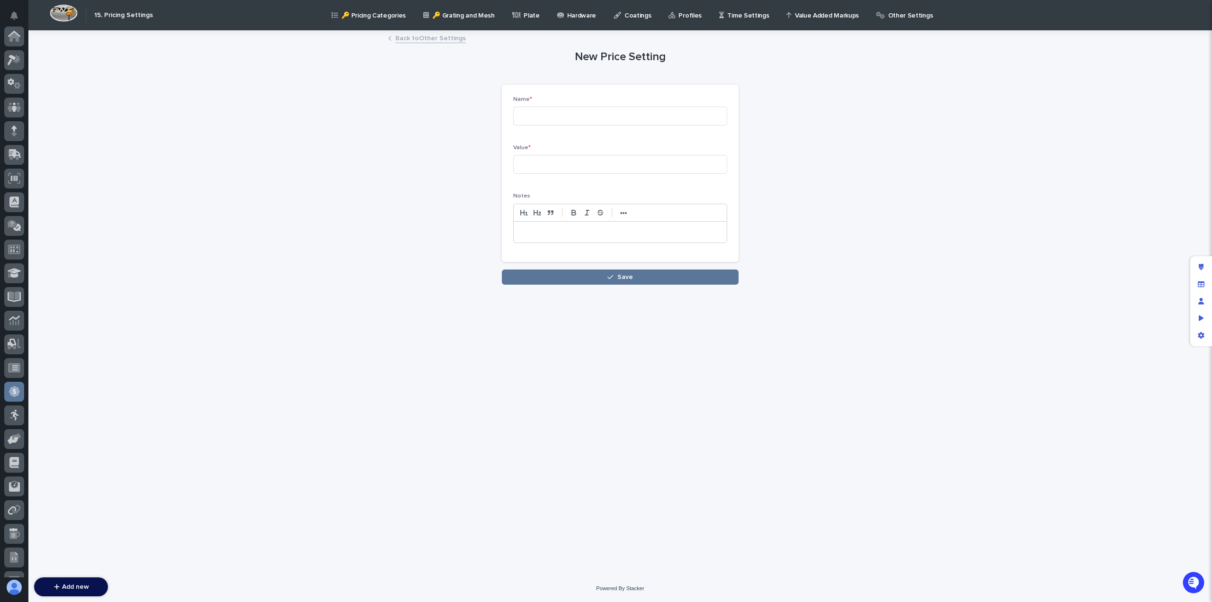
scroll to position [135, 0]
click at [544, 118] on input at bounding box center [620, 116] width 214 height 19
paste input "PZT-4032"
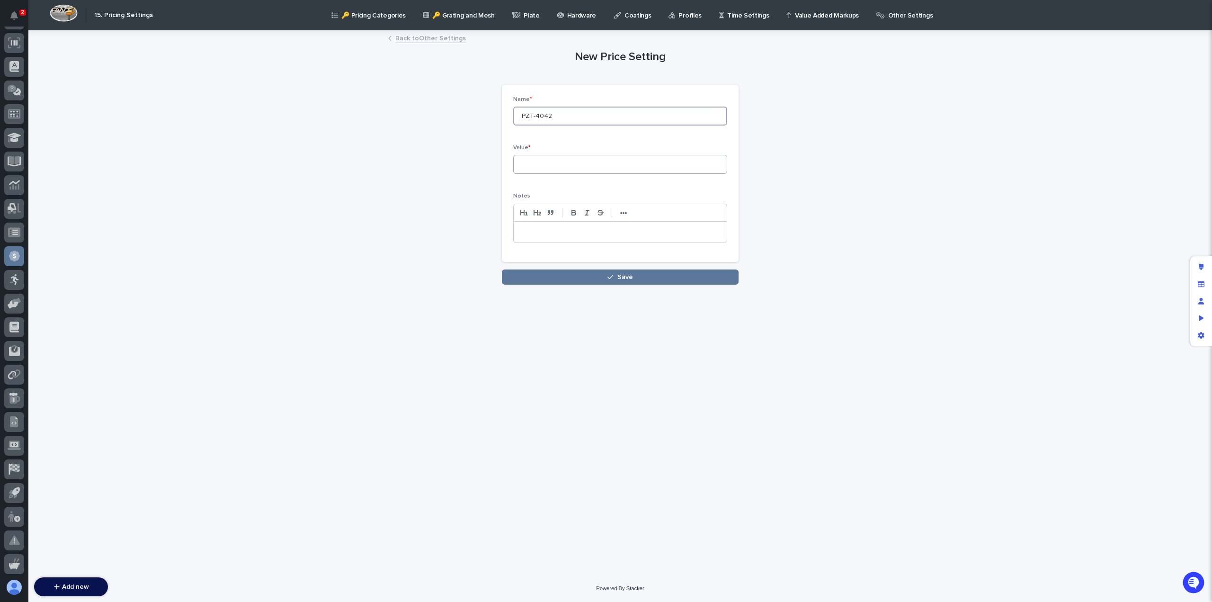
type input "PZT-4042"
click at [537, 165] on input at bounding box center [620, 164] width 214 height 19
type input "1859"
click at [542, 227] on p at bounding box center [620, 231] width 199 height 9
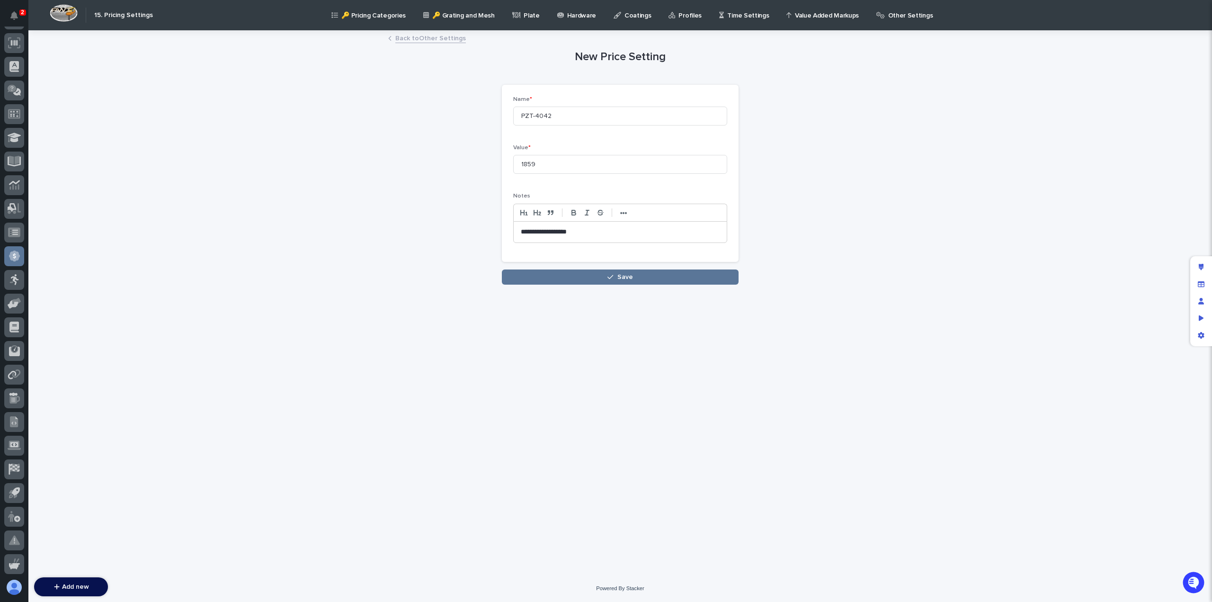
click at [836, 141] on div "**********" at bounding box center [620, 157] width 464 height 253
click at [619, 277] on span "Save" at bounding box center [625, 277] width 16 height 7
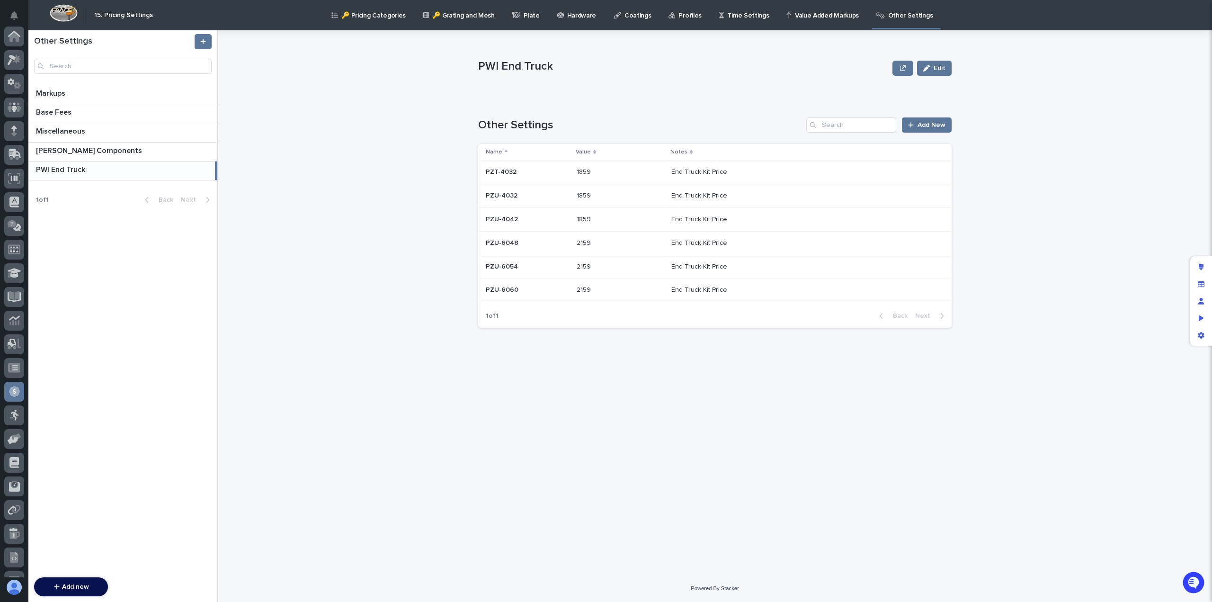
scroll to position [135, 0]
click at [919, 125] on span "Add New" at bounding box center [932, 125] width 28 height 7
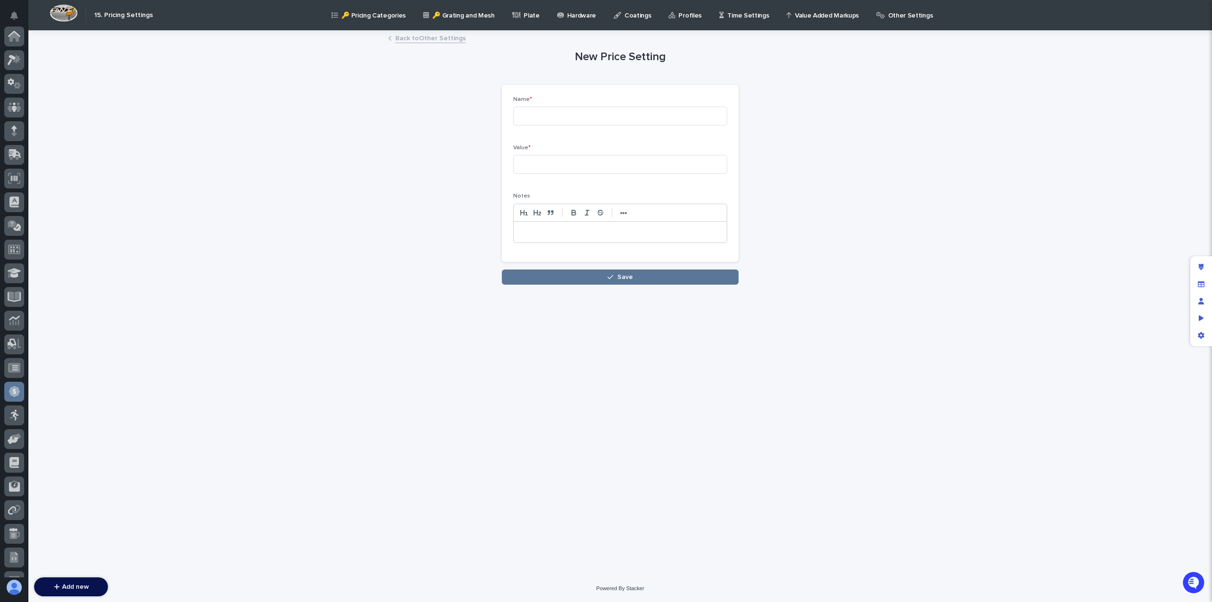
scroll to position [135, 0]
click at [559, 116] on input at bounding box center [620, 116] width 214 height 19
paste input "End Truck Kit Price"
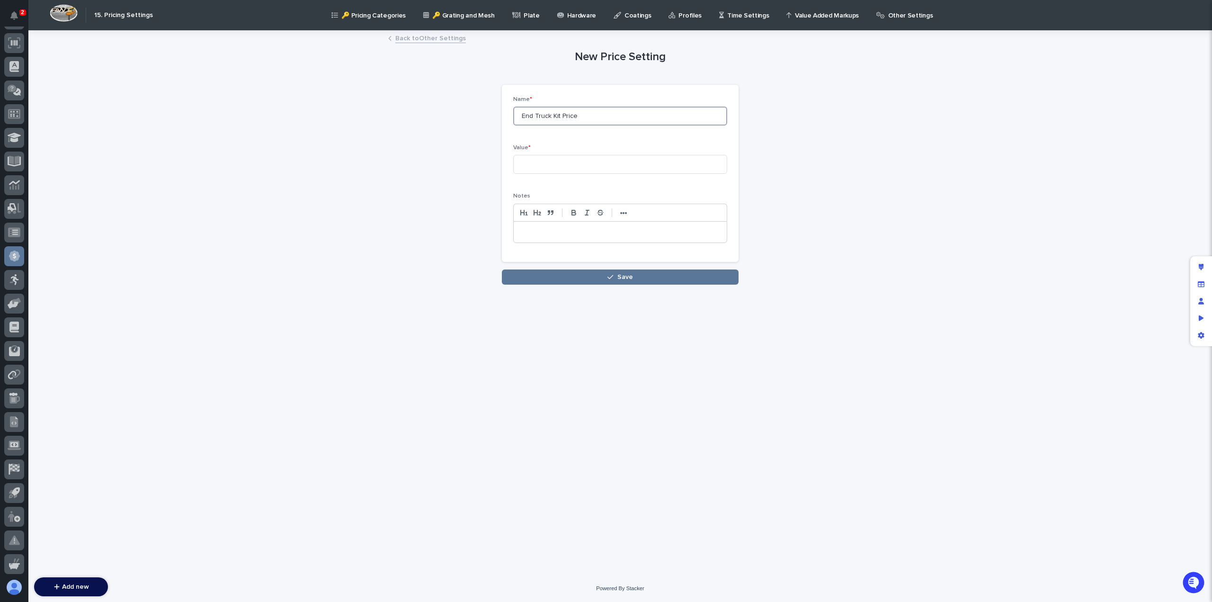
type input "End Truck Kit Price"
click at [546, 238] on div at bounding box center [620, 232] width 213 height 21
paste div
click at [544, 160] on input at bounding box center [620, 164] width 214 height 19
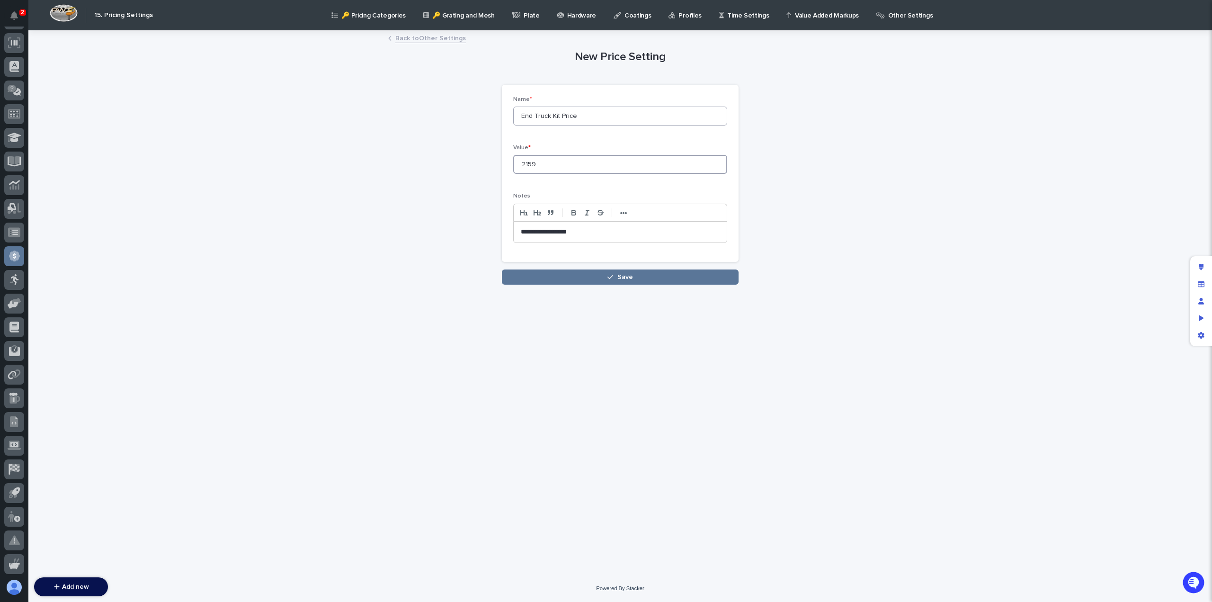
type input "2159"
drag, startPoint x: 577, startPoint y: 118, endPoint x: 509, endPoint y: 115, distance: 68.3
click at [509, 115] on div "**********" at bounding box center [620, 173] width 237 height 177
paste input "PZT-4032"
type input "PZT-6048"
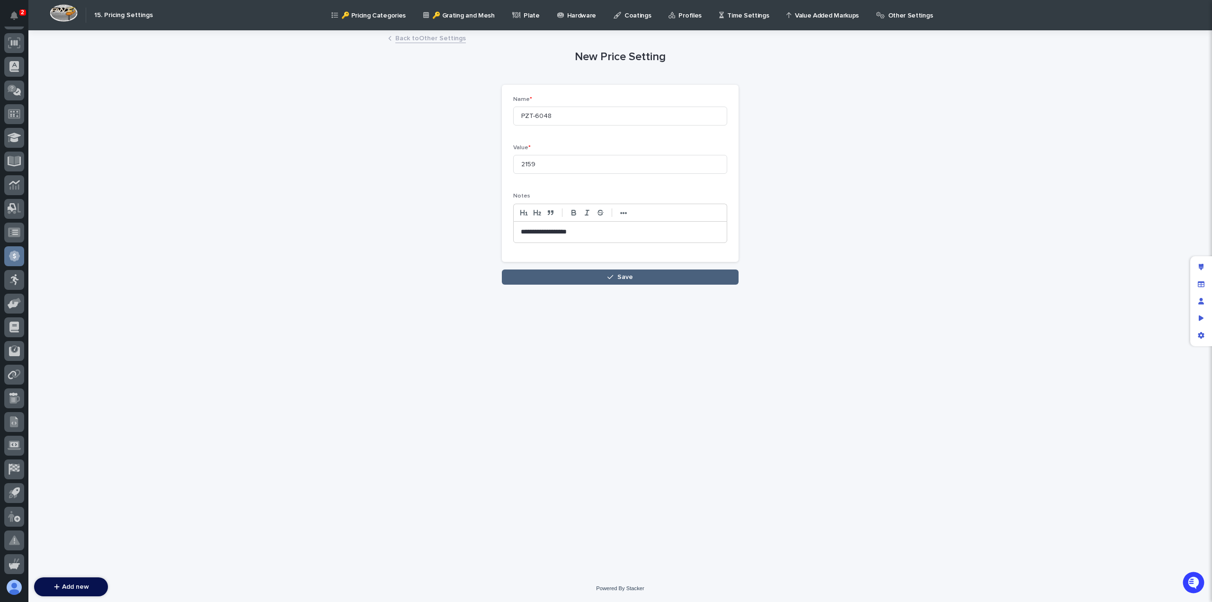
click at [627, 277] on span "Save" at bounding box center [625, 277] width 16 height 7
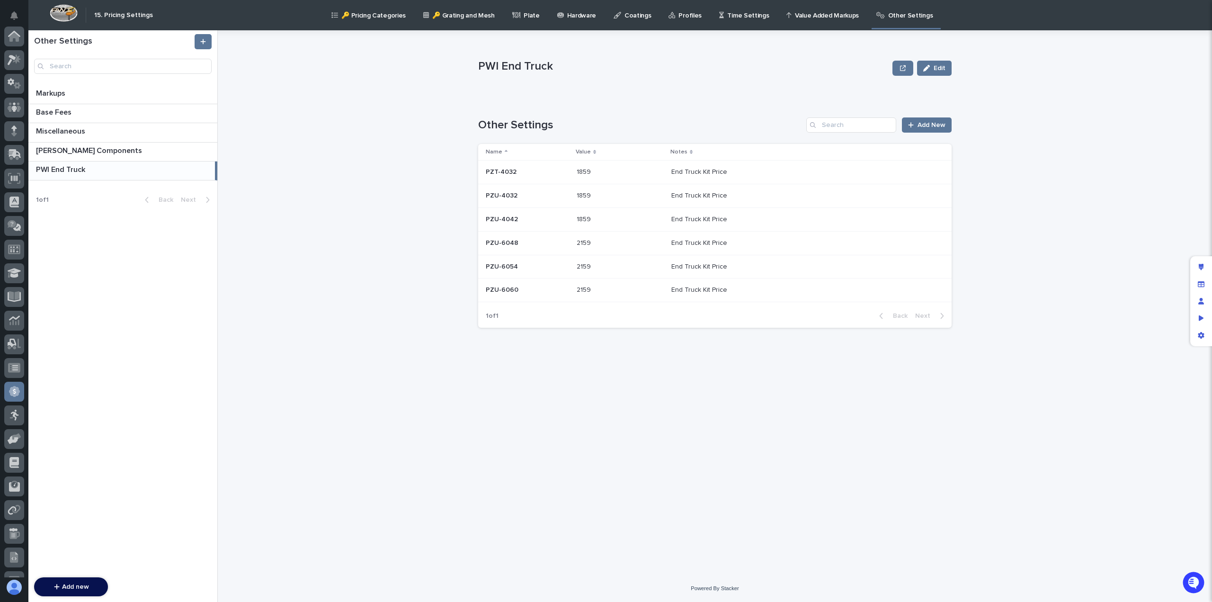
scroll to position [135, 0]
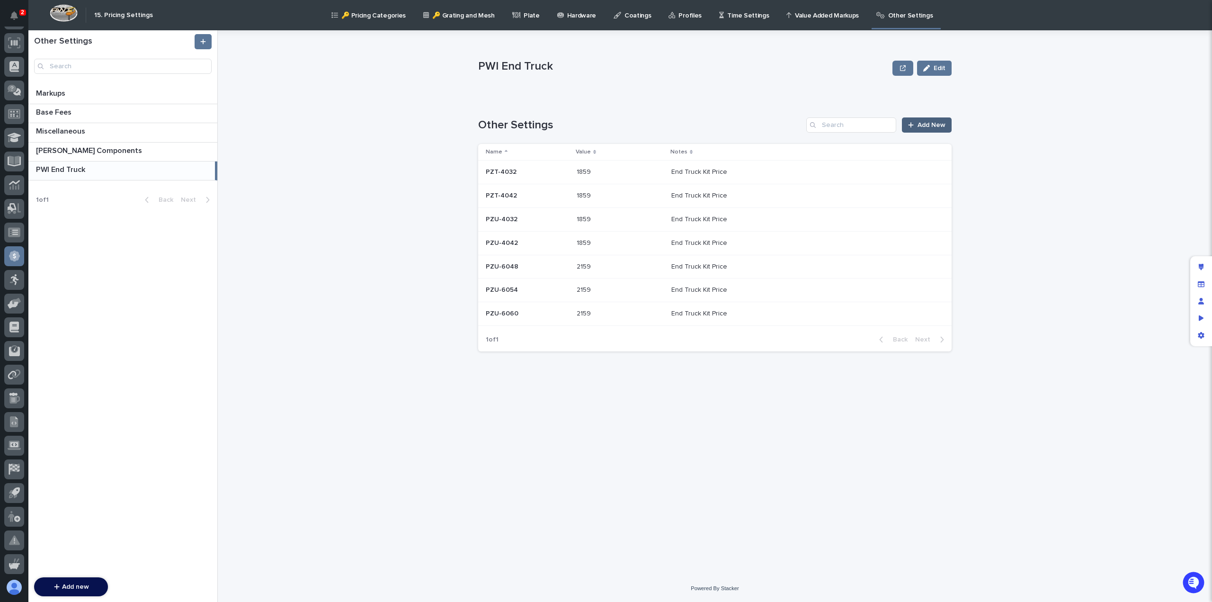
click at [918, 126] on span "Add New" at bounding box center [932, 125] width 28 height 7
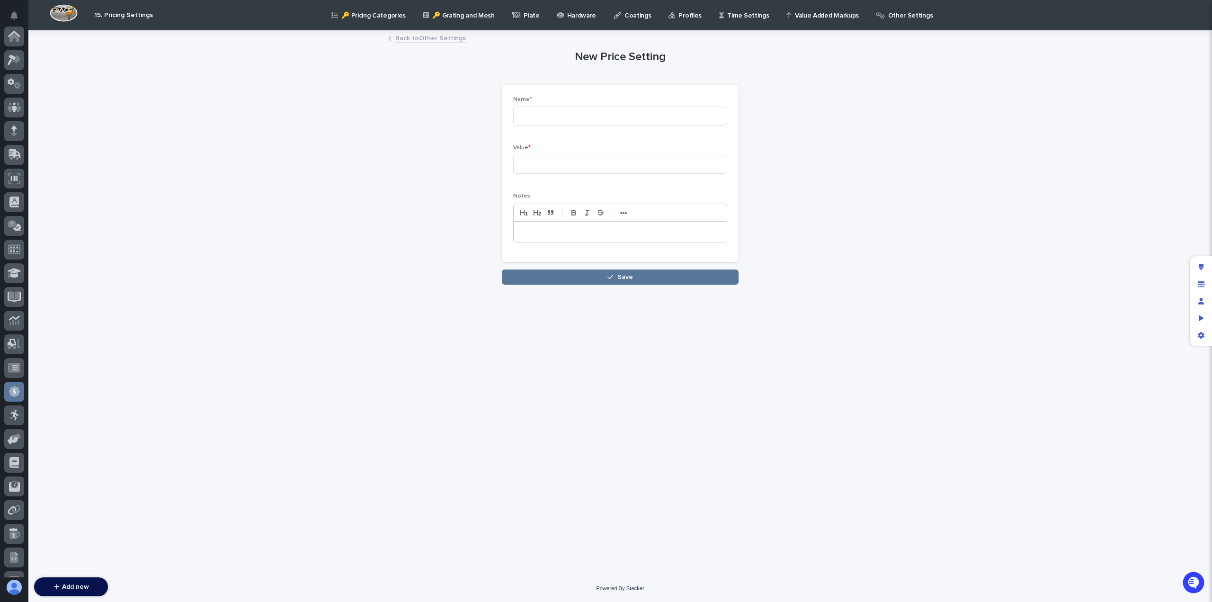
scroll to position [135, 0]
click at [567, 118] on input at bounding box center [620, 116] width 214 height 19
paste input "PZT-4032"
type input "PZT-6054"
click at [538, 161] on input at bounding box center [620, 164] width 214 height 19
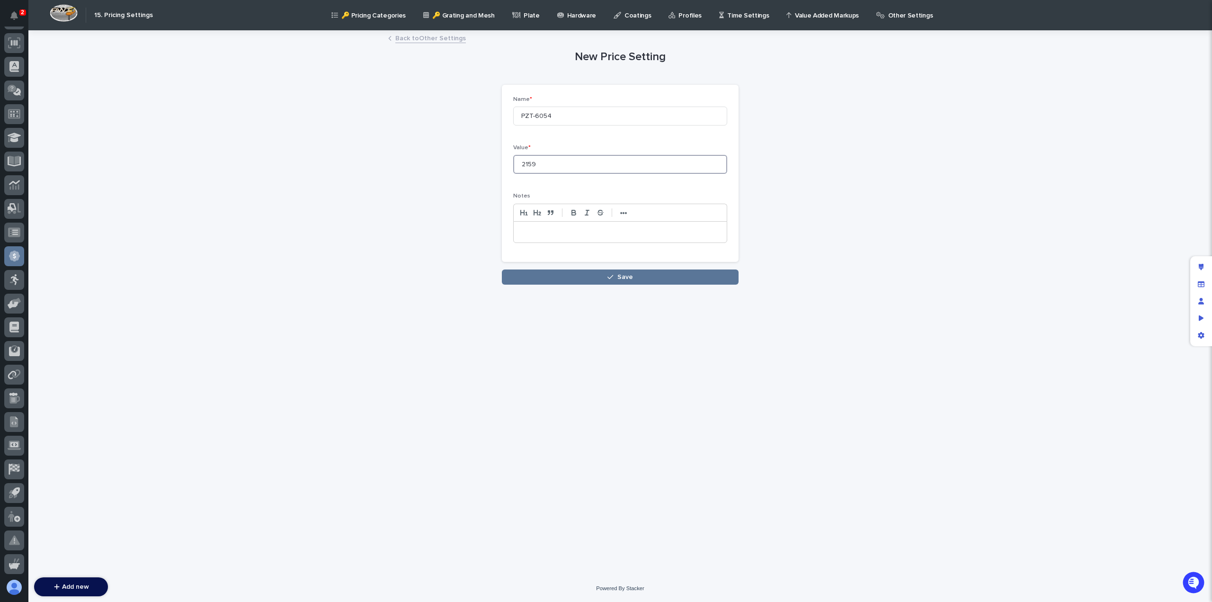
type input "2159"
click at [545, 228] on p at bounding box center [620, 231] width 199 height 9
click at [530, 230] on p at bounding box center [620, 231] width 199 height 9
click at [551, 280] on button "Save" at bounding box center [620, 276] width 237 height 15
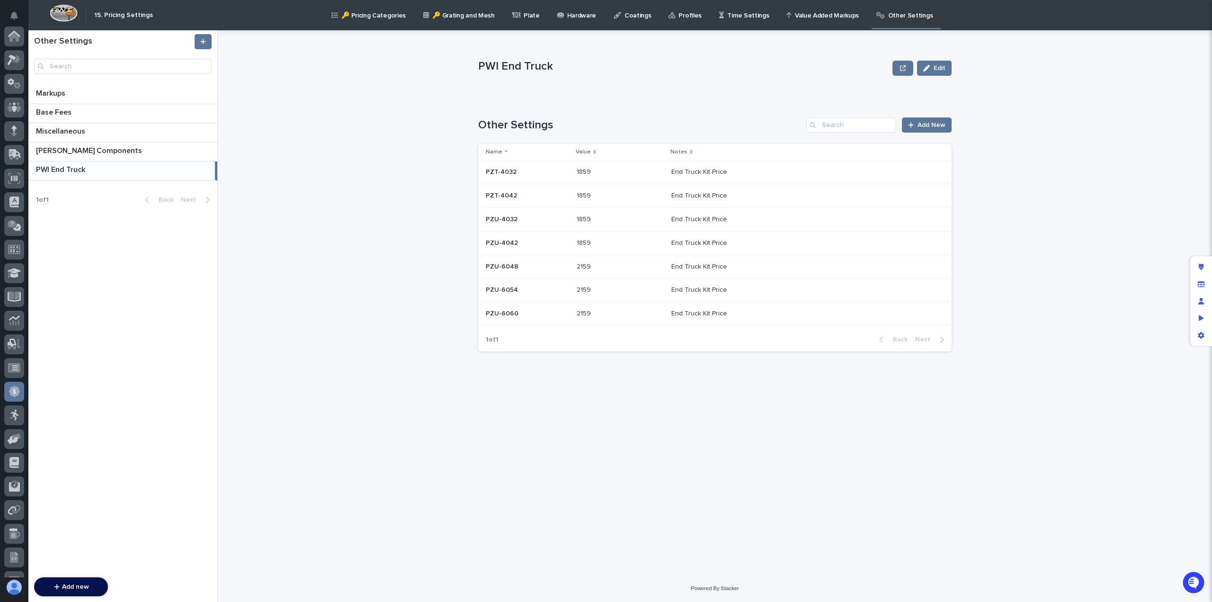
scroll to position [135, 0]
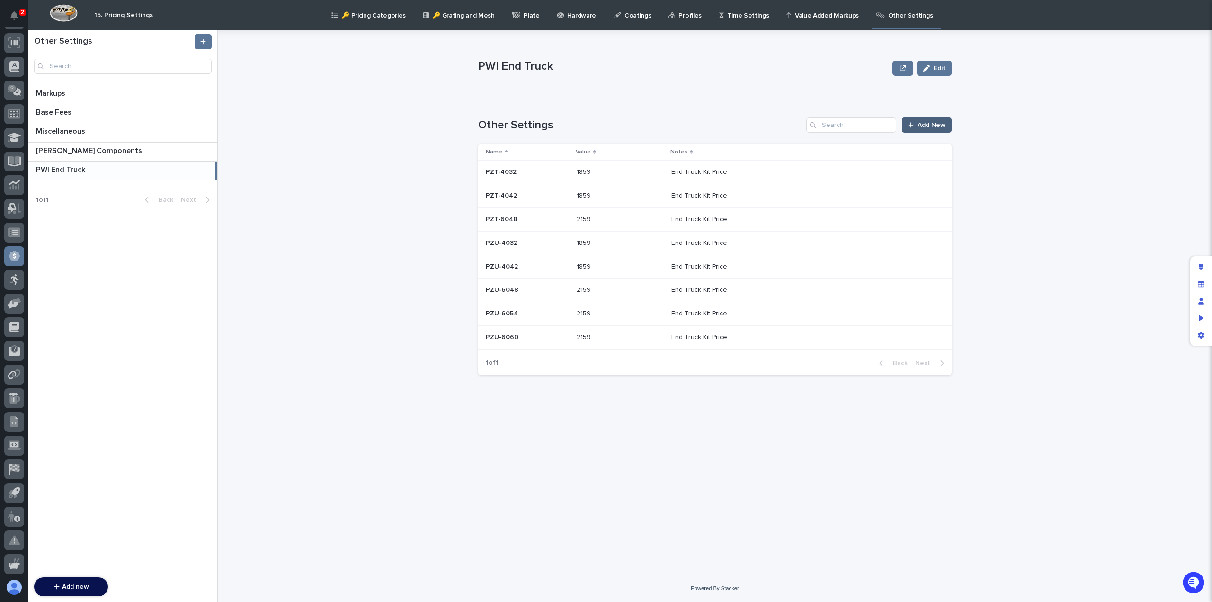
click at [925, 126] on span "Add New" at bounding box center [932, 125] width 28 height 7
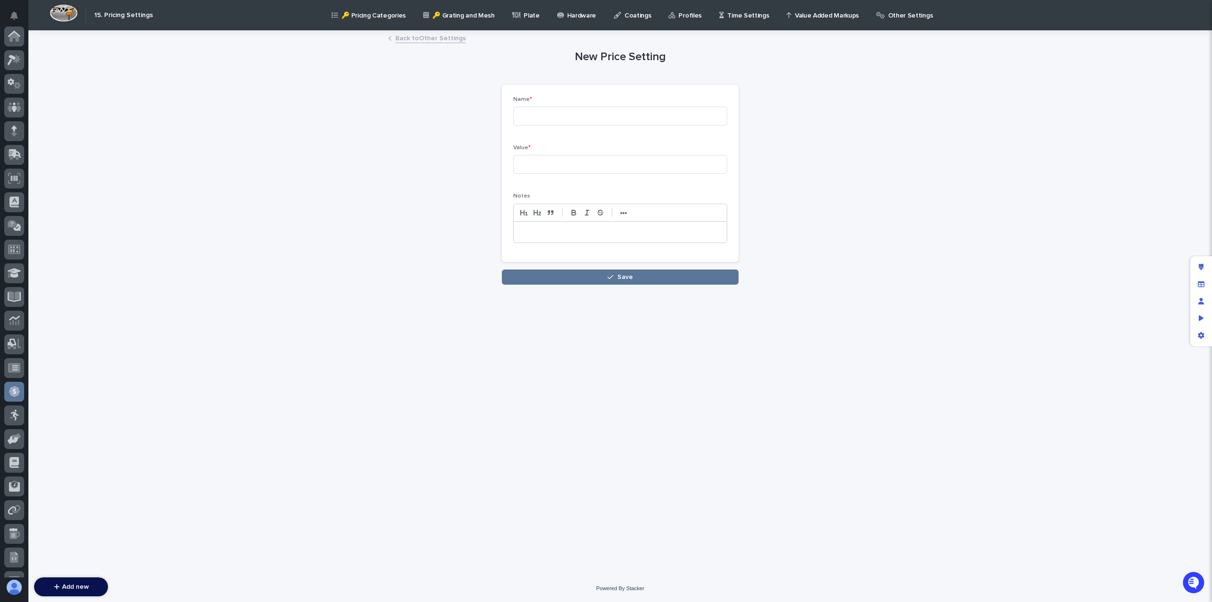
scroll to position [135, 0]
click at [536, 239] on div at bounding box center [620, 232] width 213 height 21
click at [528, 168] on input at bounding box center [620, 164] width 214 height 19
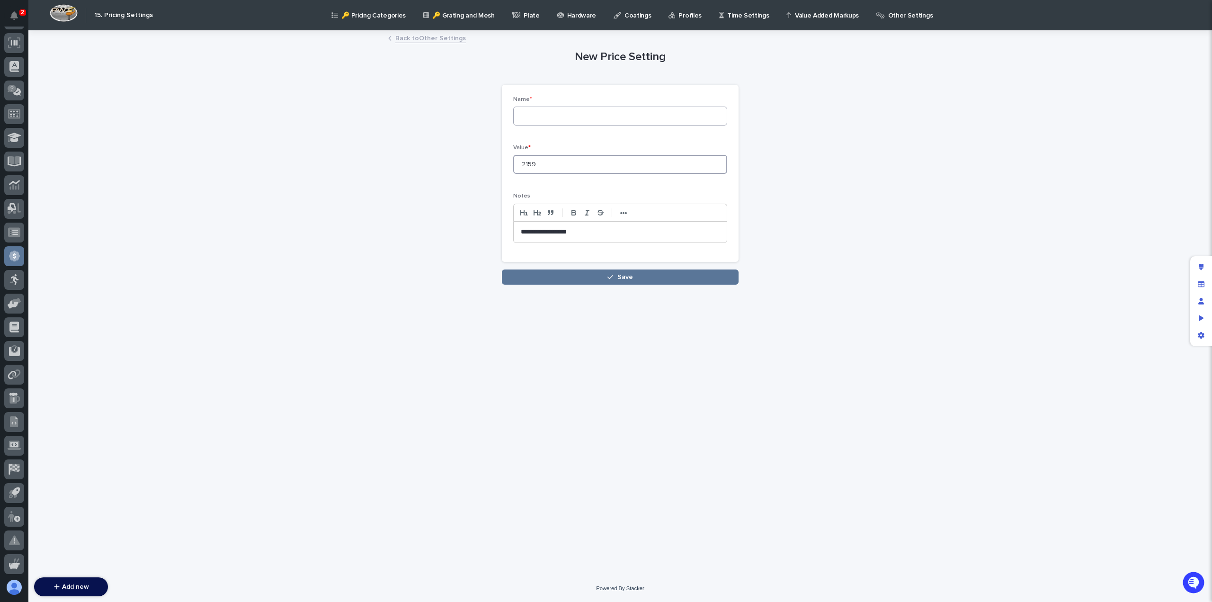
type input "2159"
click at [543, 117] on input at bounding box center [620, 116] width 214 height 19
paste input "PZT-4032"
click at [558, 117] on input "PZT-4032" at bounding box center [620, 116] width 214 height 19
type input "PZT-6060"
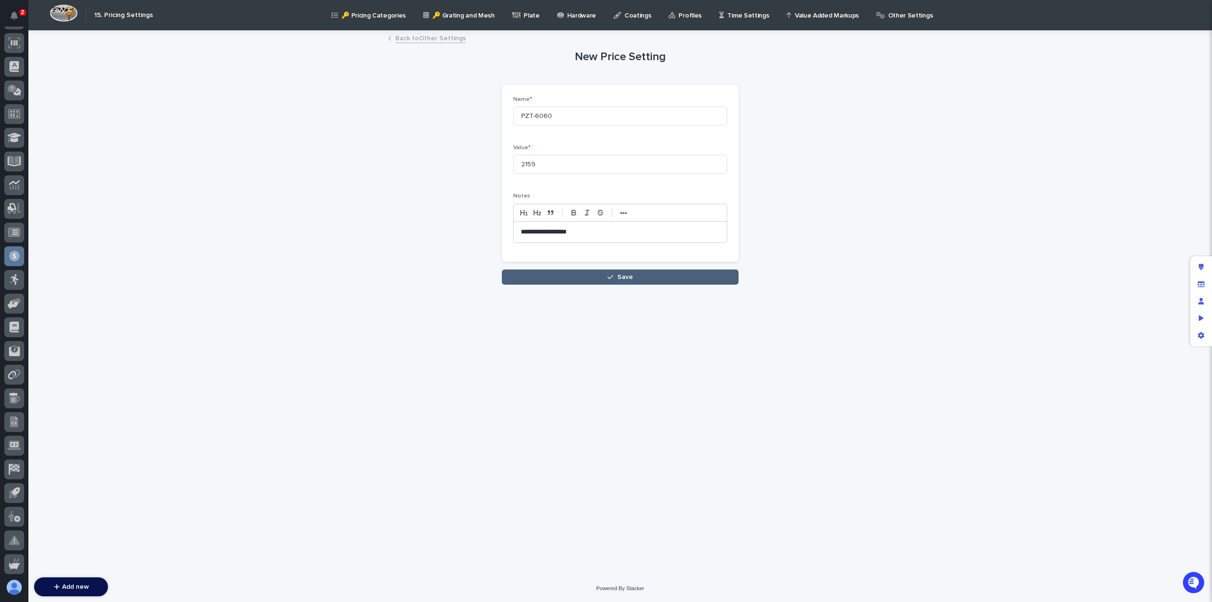
click at [634, 280] on button "Save" at bounding box center [620, 276] width 237 height 15
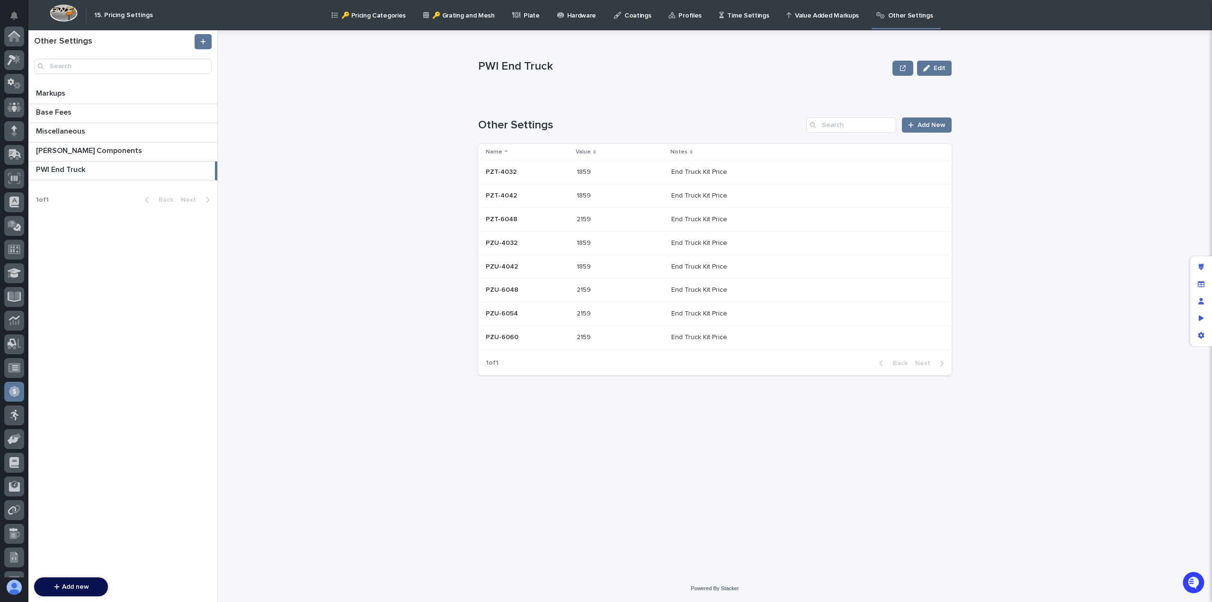
scroll to position [135, 0]
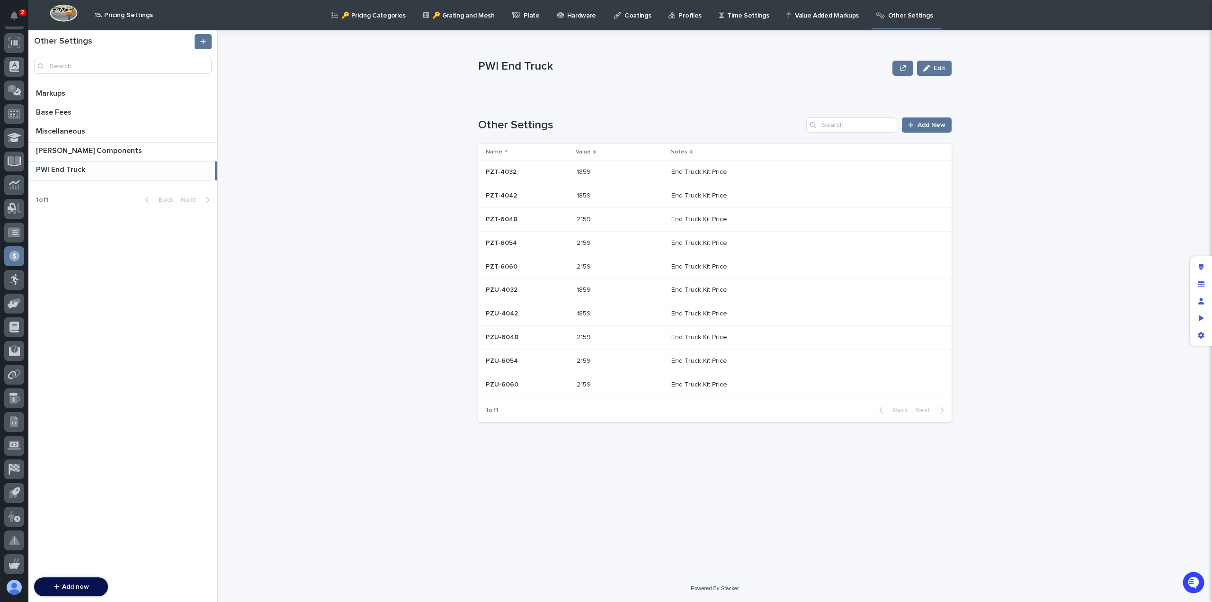
click at [730, 440] on div "PWI End Truck Edit PWI End Truck Edit Sorry, there was an error saving your rec…" at bounding box center [714, 302] width 473 height 544
click at [506, 173] on p "PZT-4032" at bounding box center [502, 171] width 33 height 10
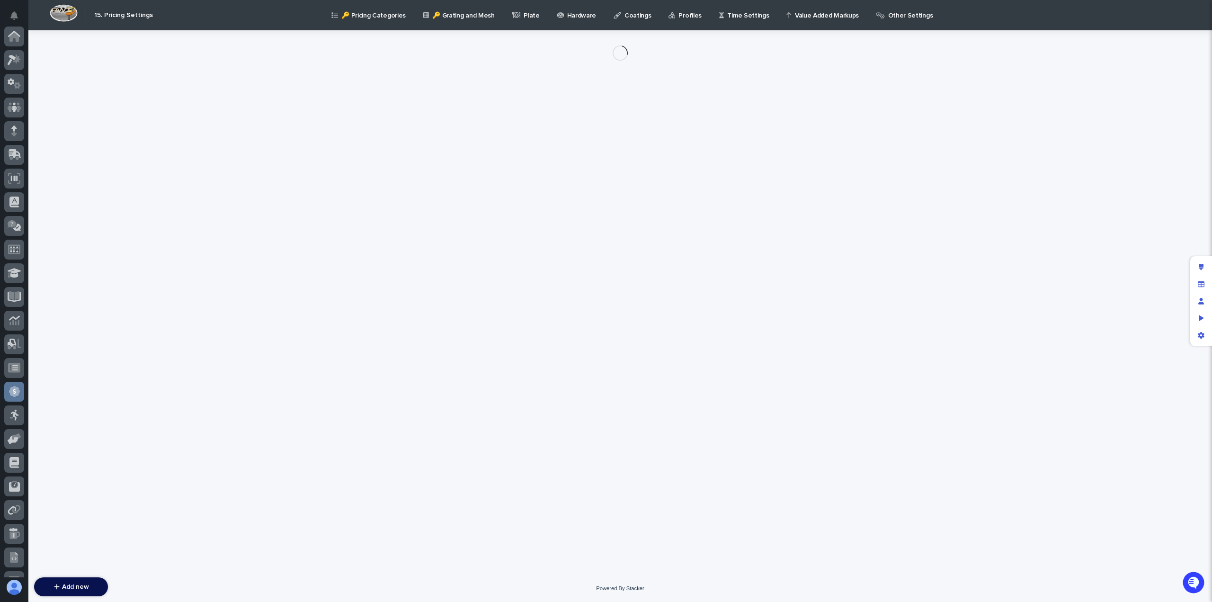
scroll to position [135, 0]
